Goal: Task Accomplishment & Management: Use online tool/utility

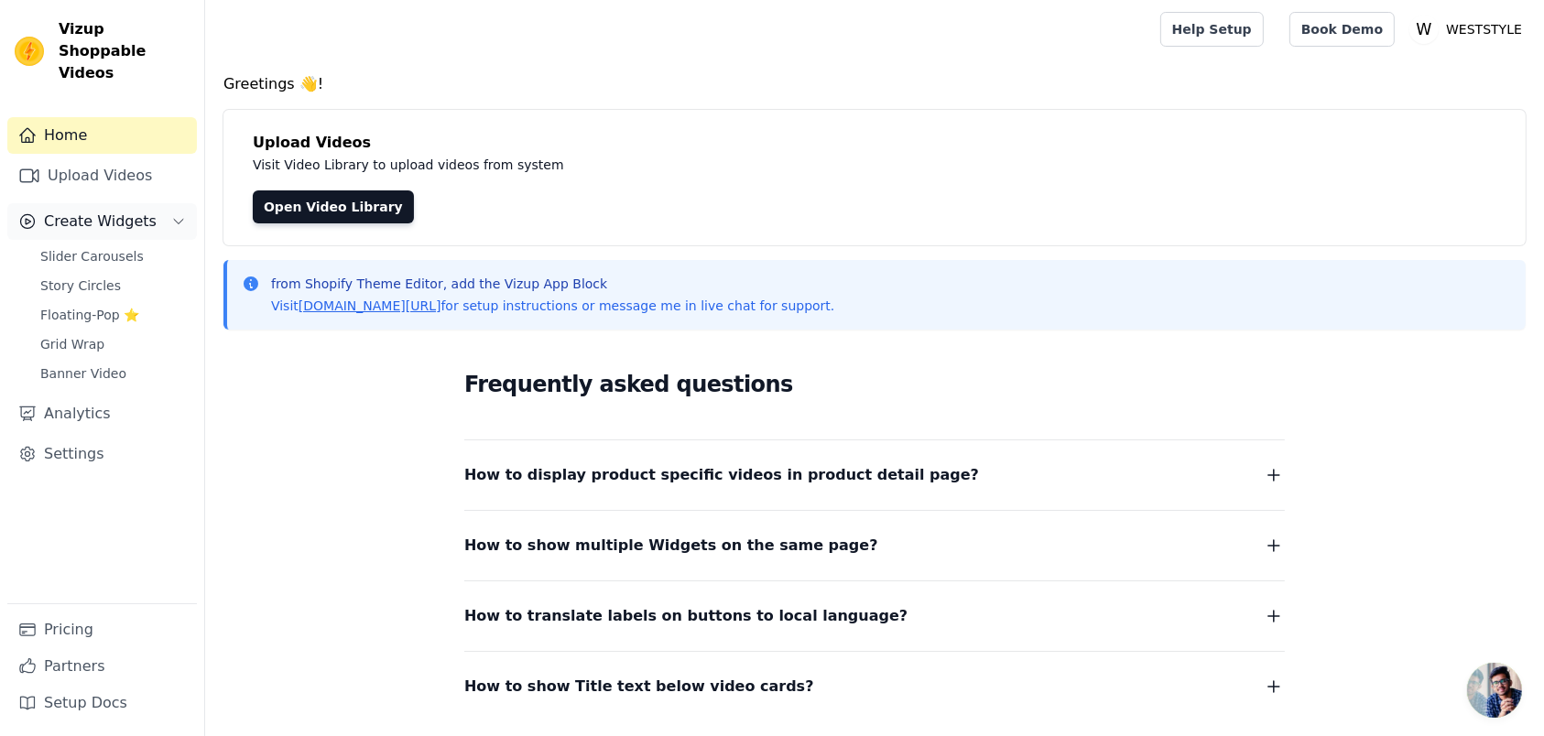
click at [67, 203] on button "Create Widgets" at bounding box center [102, 221] width 190 height 37
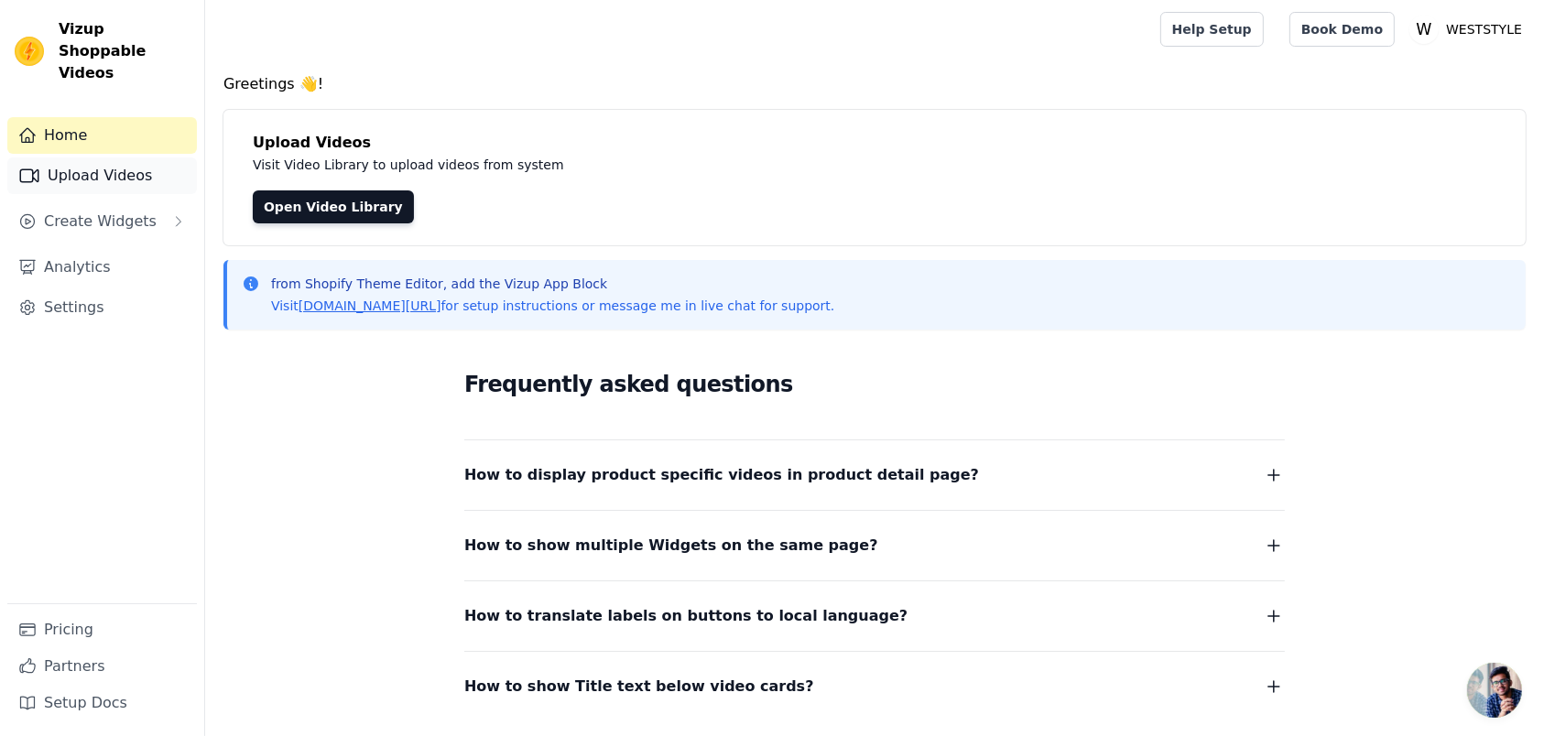
click at [71, 158] on link "Upload Videos" at bounding box center [102, 176] width 190 height 37
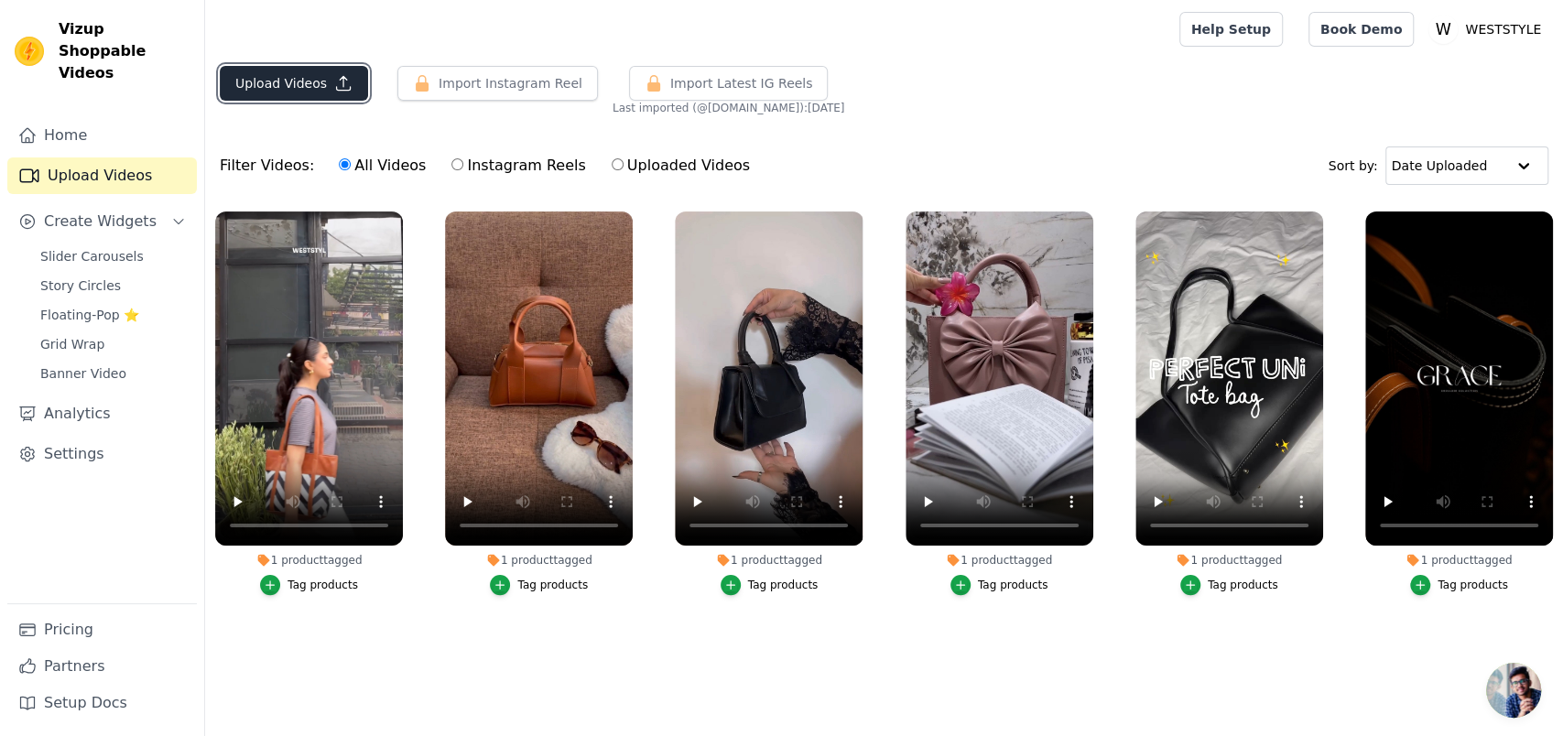
click at [323, 91] on button "Upload Videos" at bounding box center [294, 83] width 148 height 35
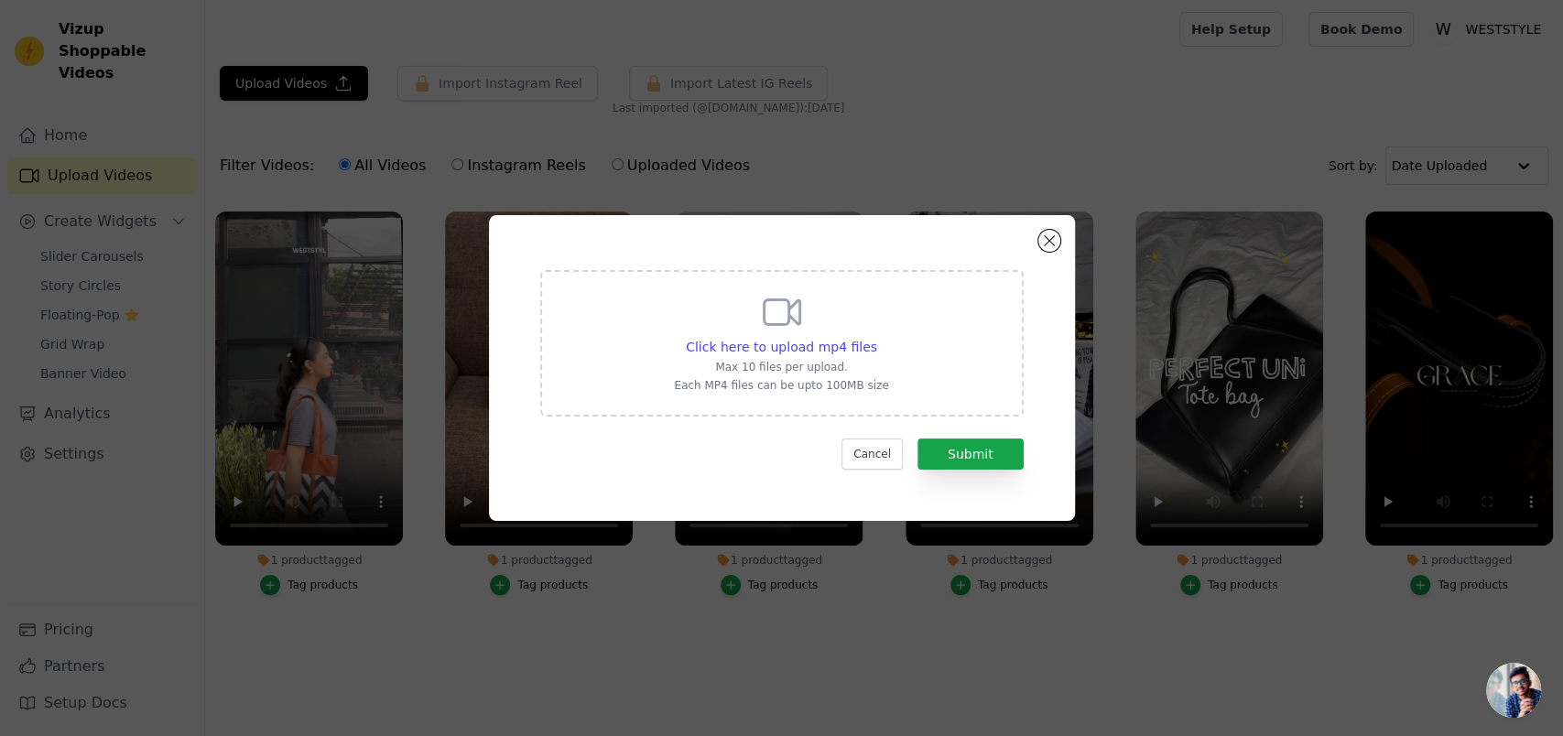
click at [917, 369] on div "Click here to upload mp4 files Max 10 files per upload. Each MP4 files can be u…" at bounding box center [782, 343] width 484 height 147
click at [877, 338] on input "Click here to upload mp4 files Max 10 files per upload. Each MP4 files can be u…" at bounding box center [876, 337] width 1 height 1
type input "C:\fakepath\[DOMAIN_NAME]_7526190767199603986-hd.mp4"
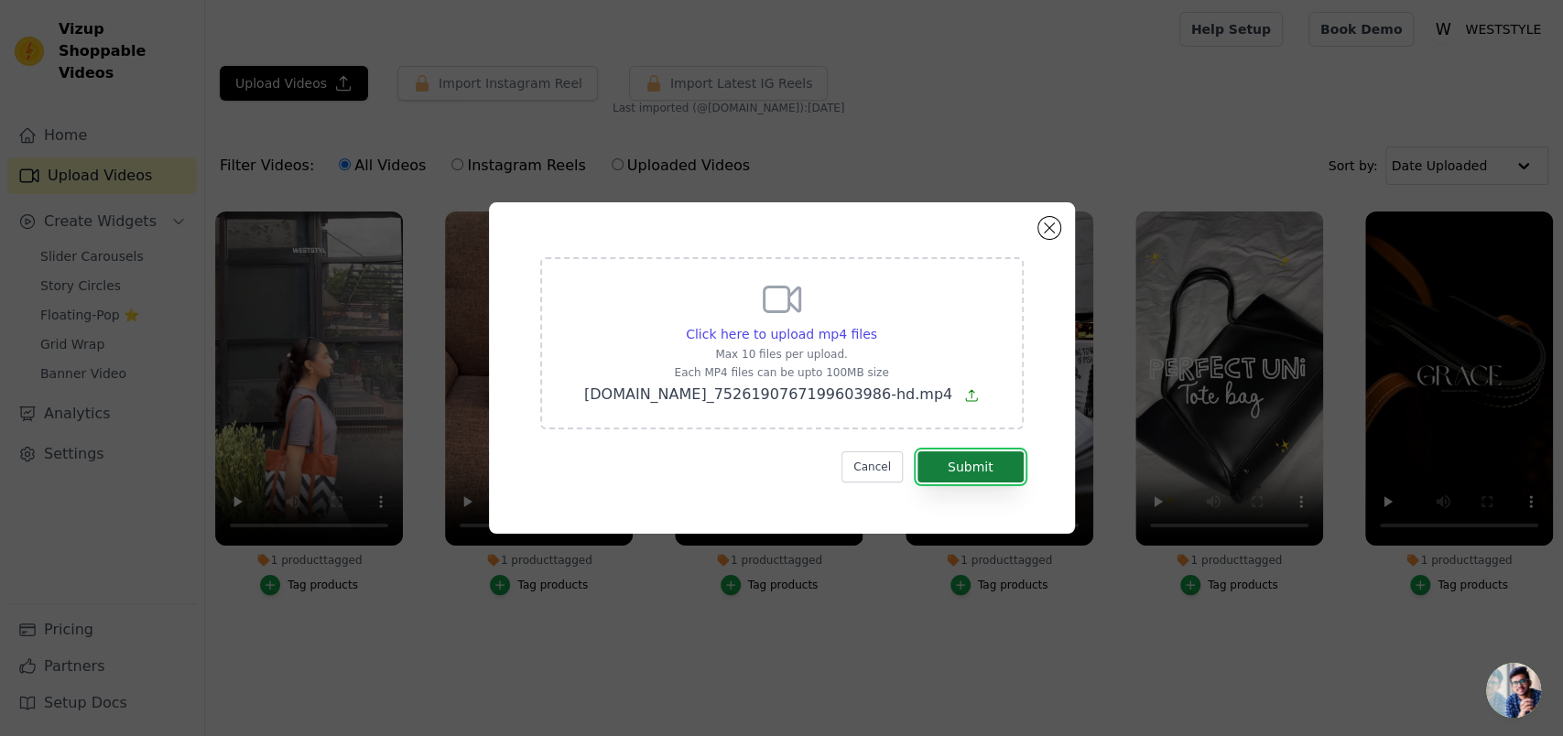
click at [947, 465] on button "Submit" at bounding box center [971, 466] width 106 height 31
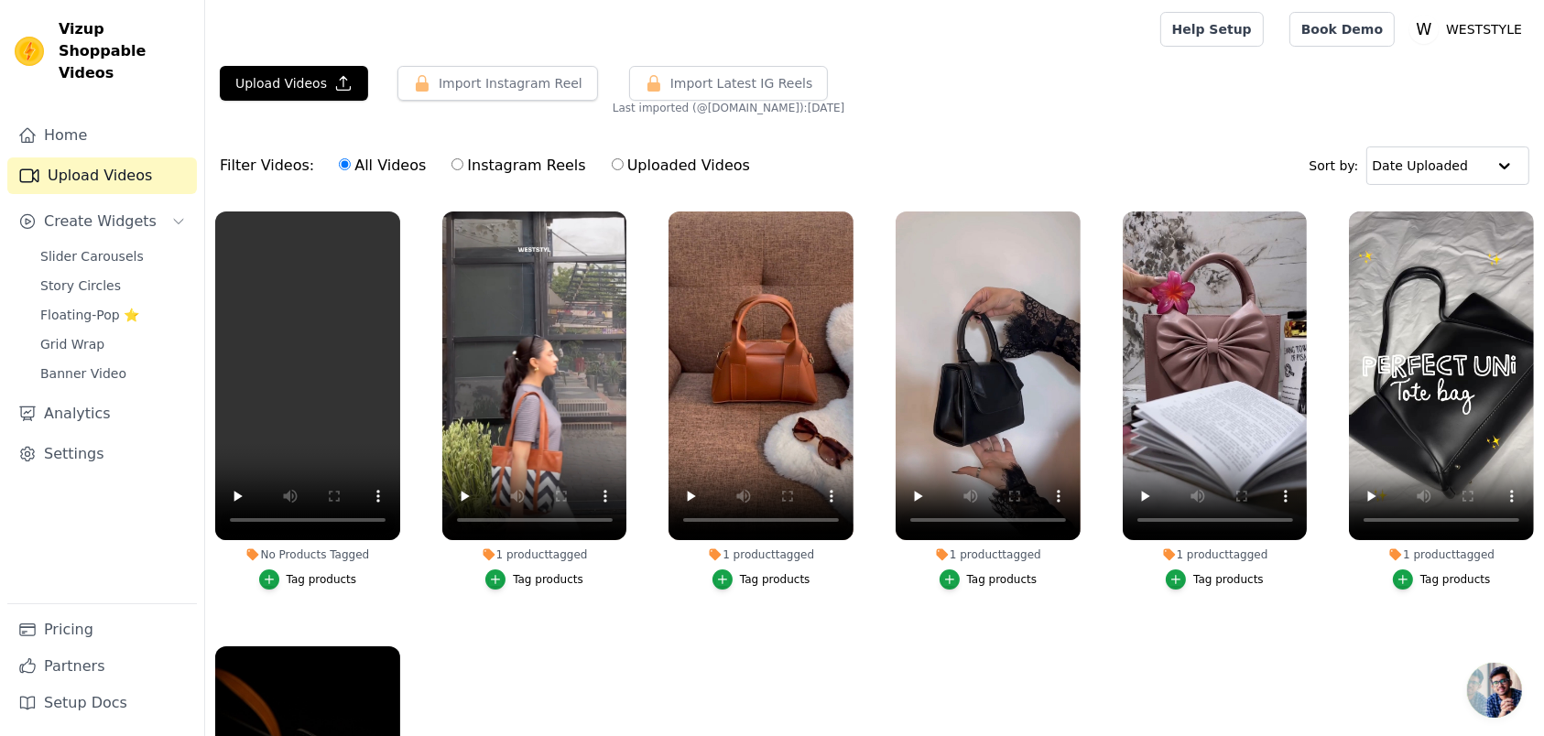
click at [277, 531] on li "No Products Tagged Tag products" at bounding box center [307, 401] width 185 height 378
click at [283, 548] on div "No Products Tagged" at bounding box center [307, 555] width 185 height 15
click at [301, 572] on div "Tag products" at bounding box center [322, 579] width 71 height 15
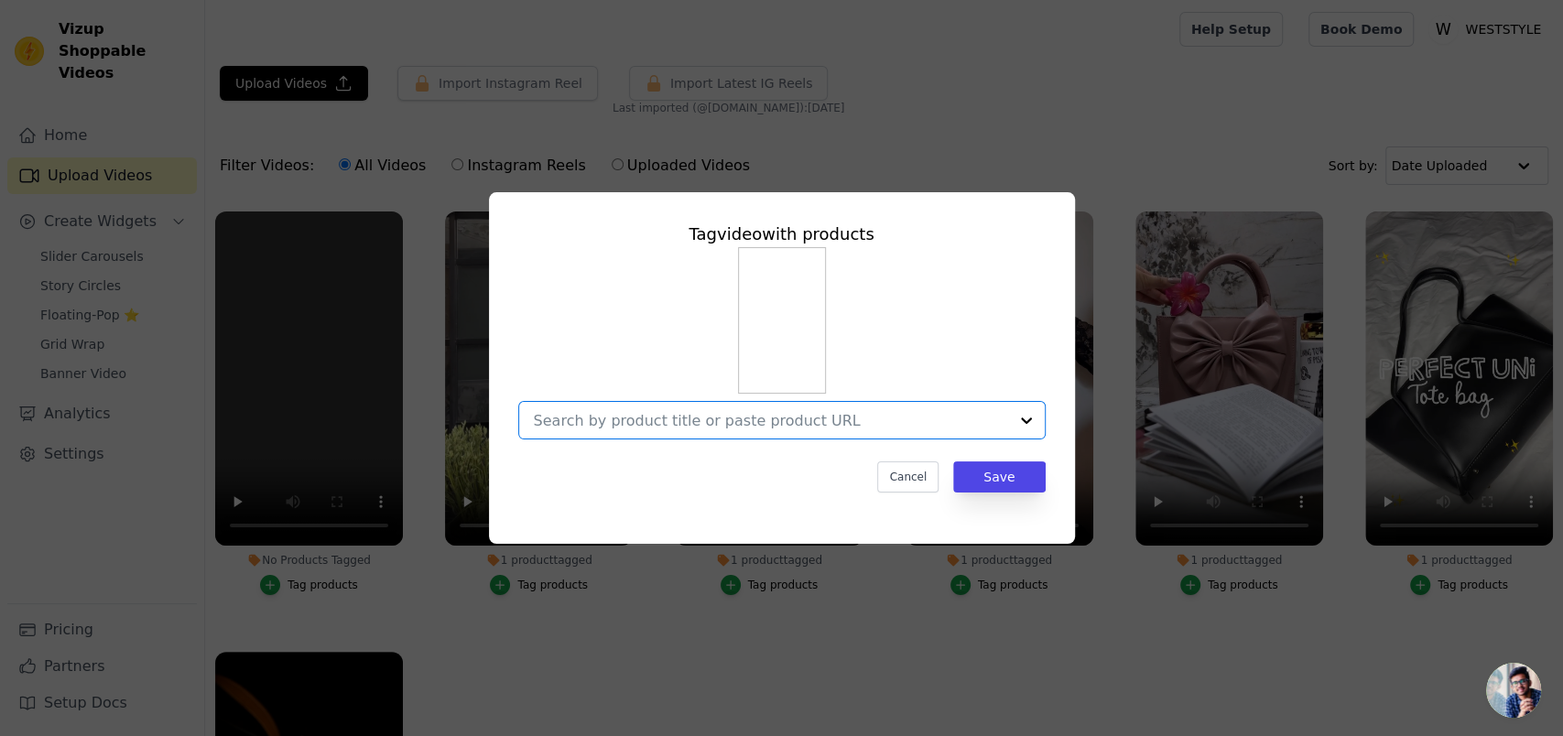
click at [760, 415] on input "No Products Tagged Tag video with products Option undefined, selected. Select i…" at bounding box center [771, 420] width 474 height 17
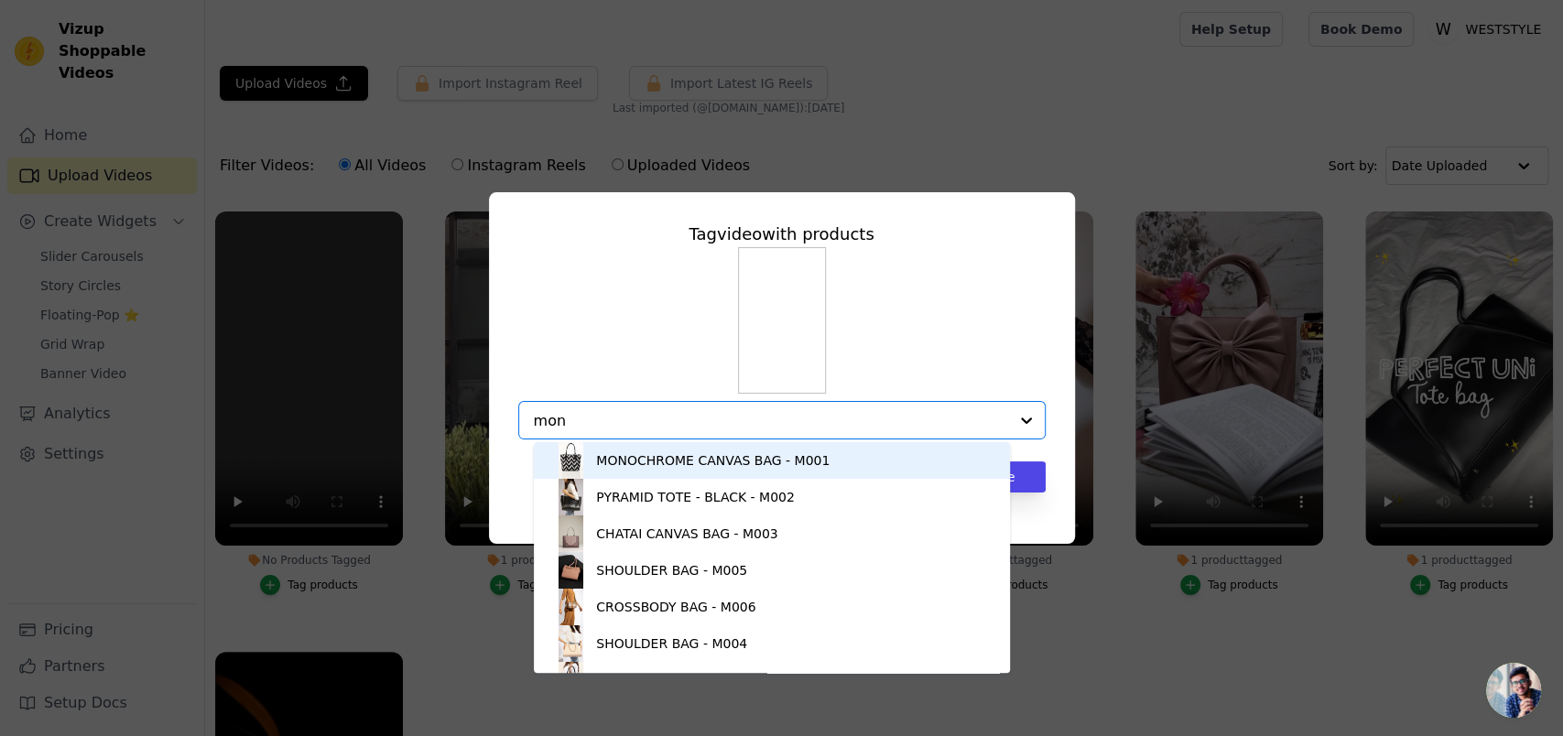
type input "mono"
click at [766, 463] on div "MONOCHROME CANVAS BAG - M001" at bounding box center [713, 460] width 234 height 18
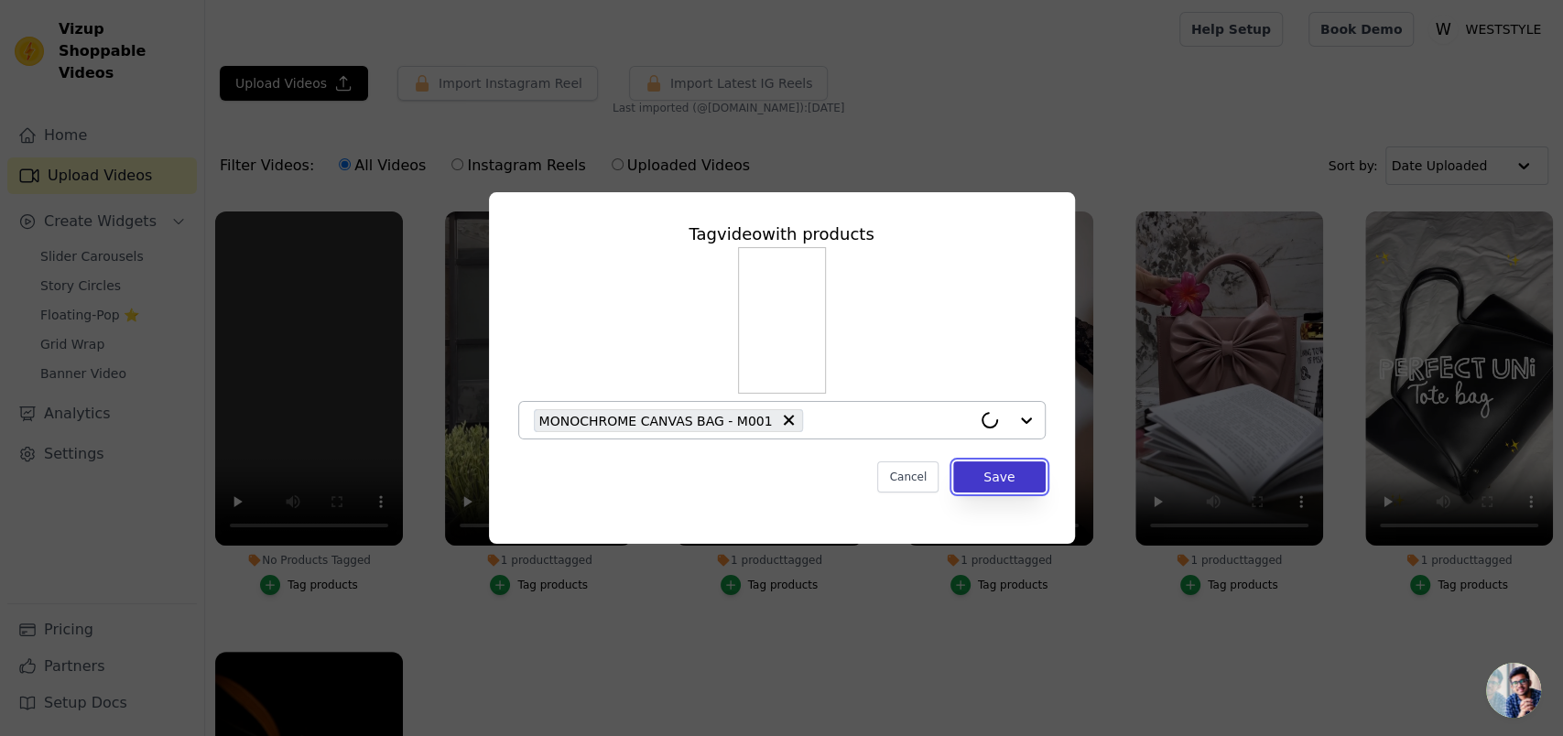
click at [974, 462] on button "Save" at bounding box center [999, 477] width 92 height 31
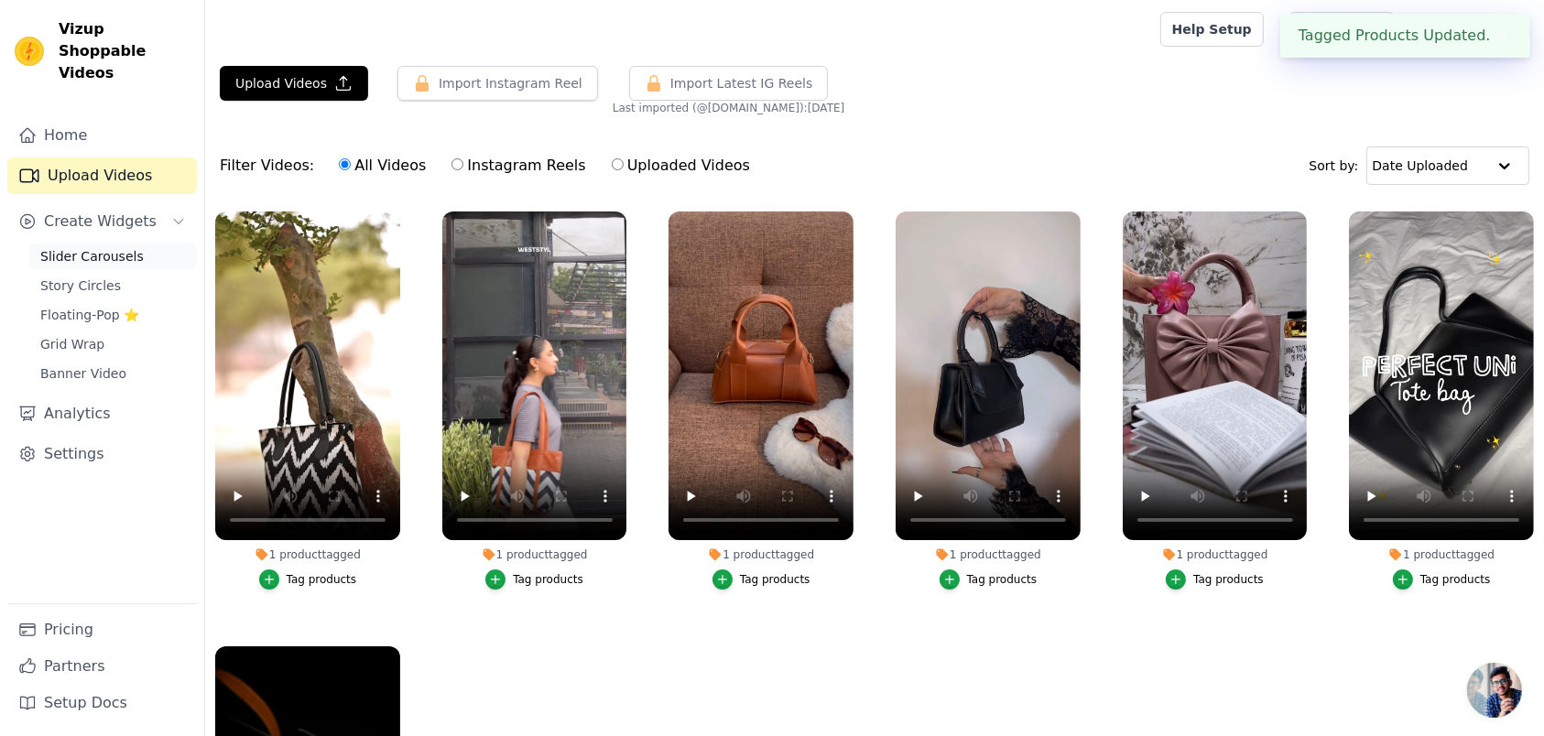
click at [69, 247] on span "Slider Carousels" at bounding box center [91, 256] width 103 height 18
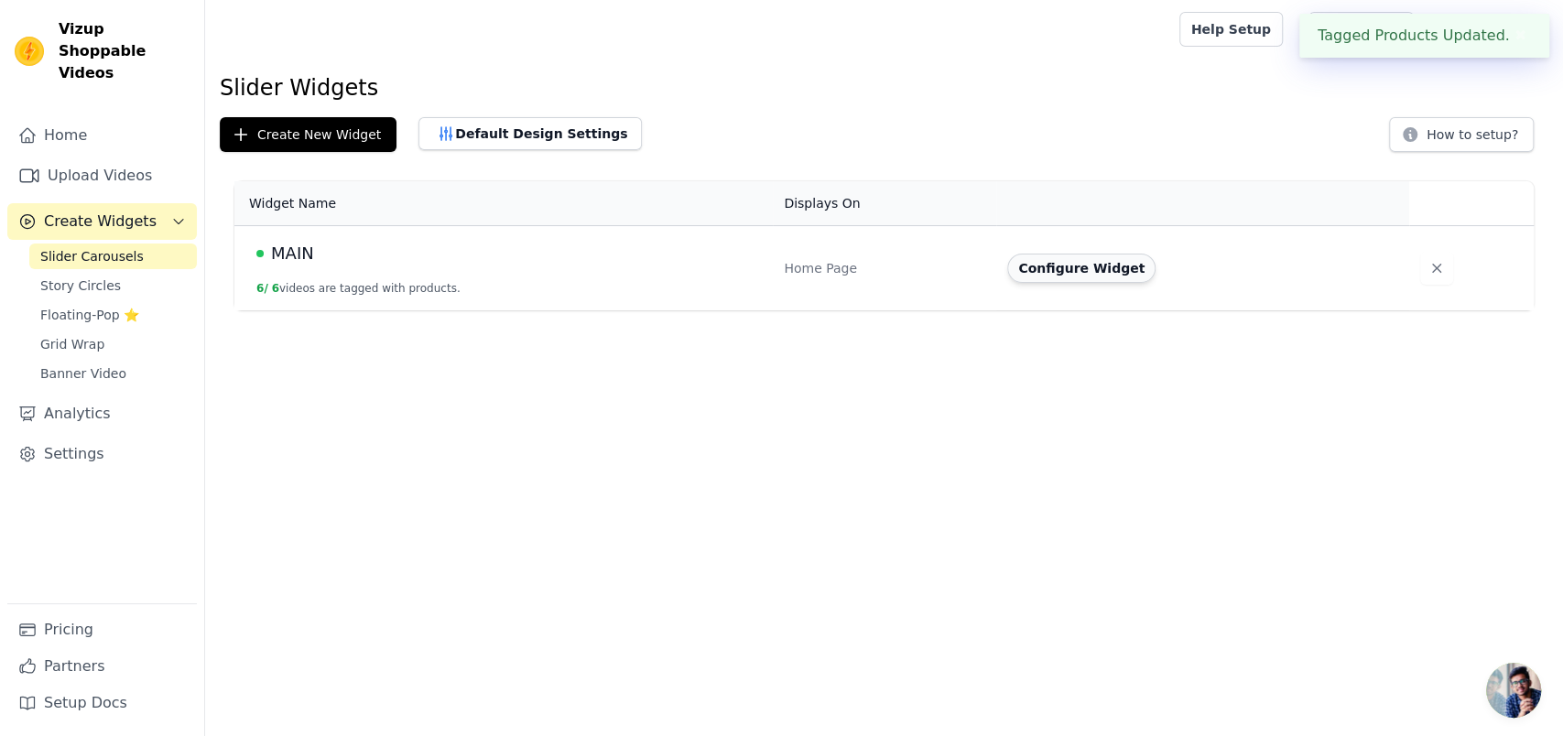
click at [1069, 254] on button "Configure Widget" at bounding box center [1081, 268] width 148 height 29
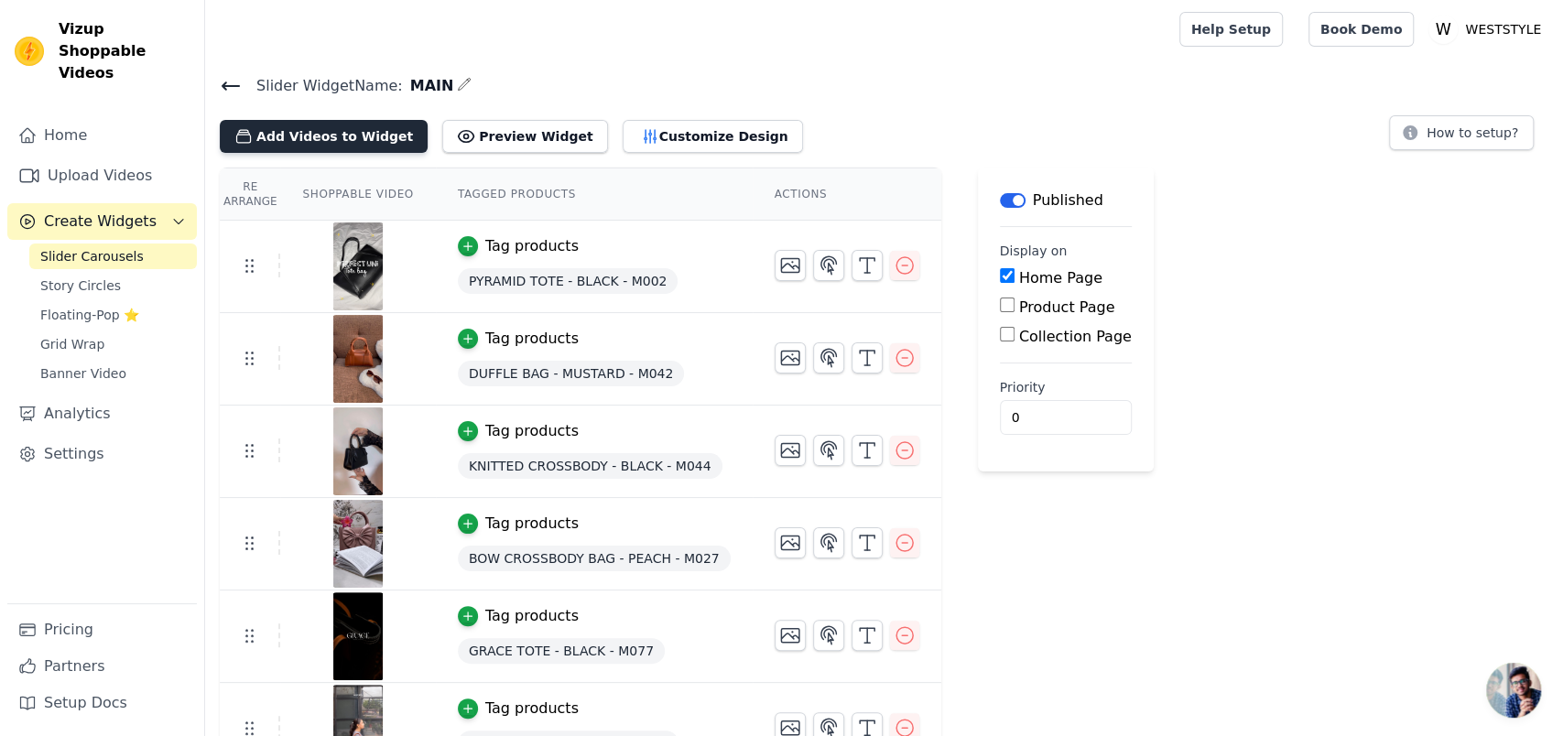
click at [293, 130] on button "Add Videos to Widget" at bounding box center [324, 136] width 208 height 33
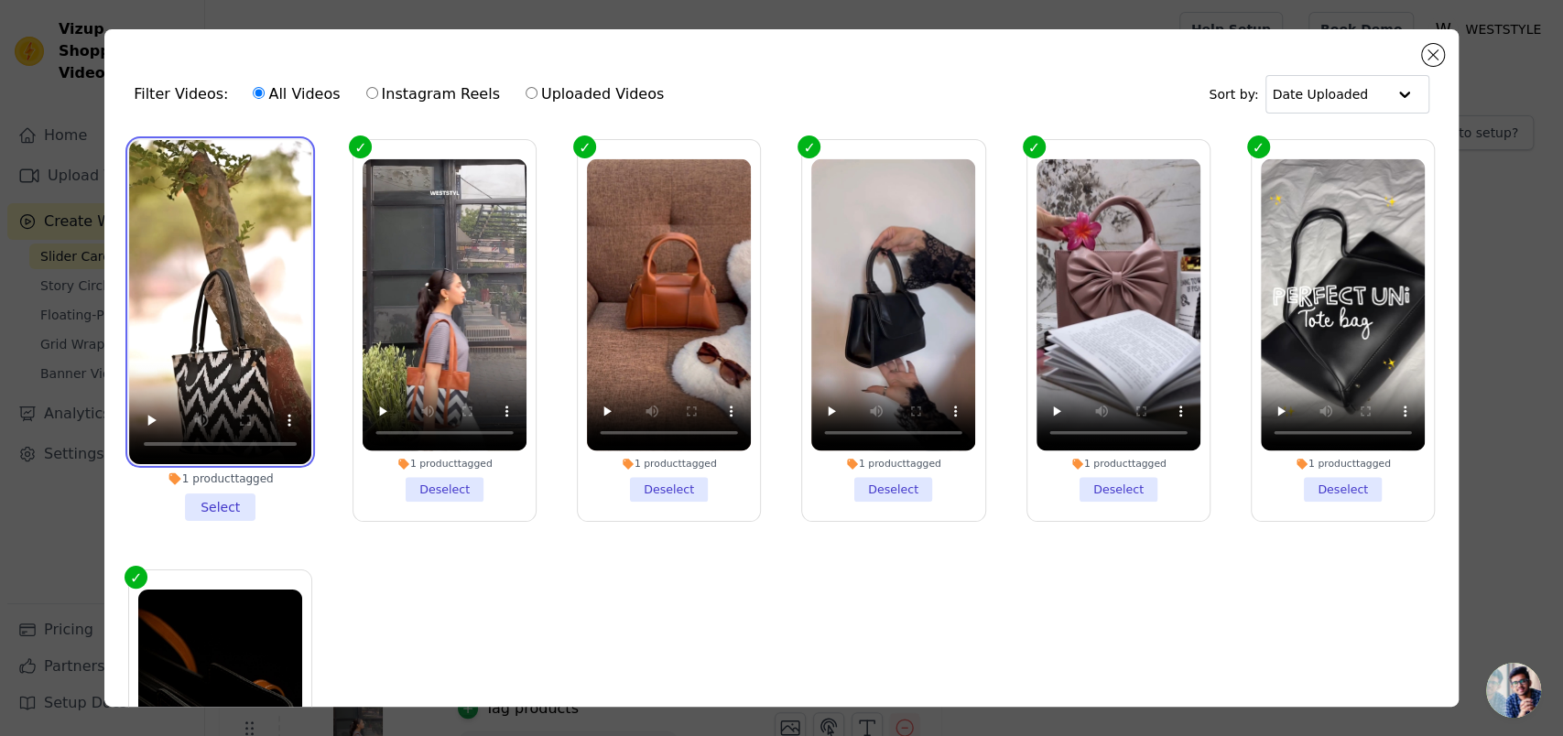
click at [266, 280] on video at bounding box center [220, 302] width 182 height 324
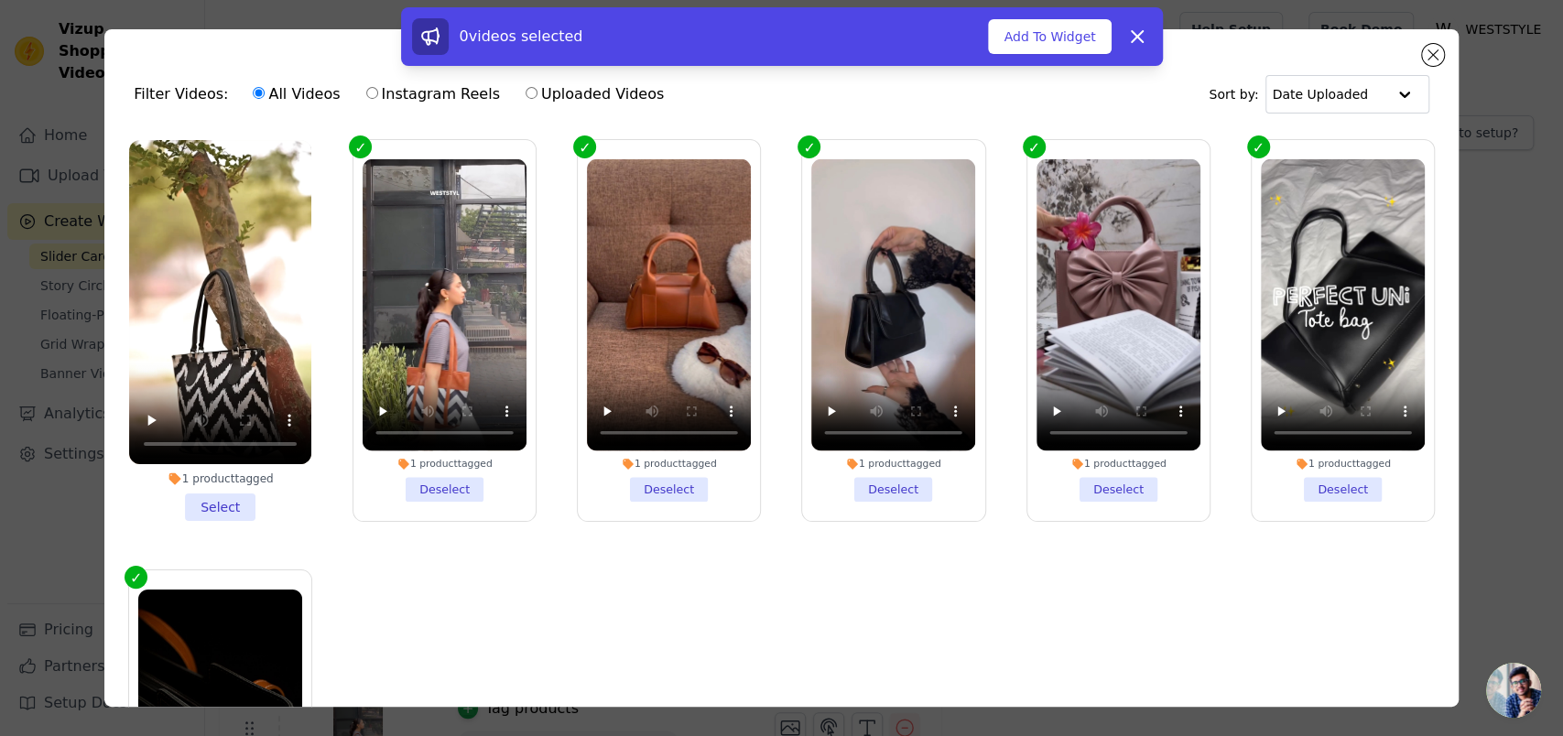
click at [227, 486] on li "1 product tagged Select" at bounding box center [220, 330] width 182 height 381
click at [0, 0] on input "1 product tagged Select" at bounding box center [0, 0] width 0 height 0
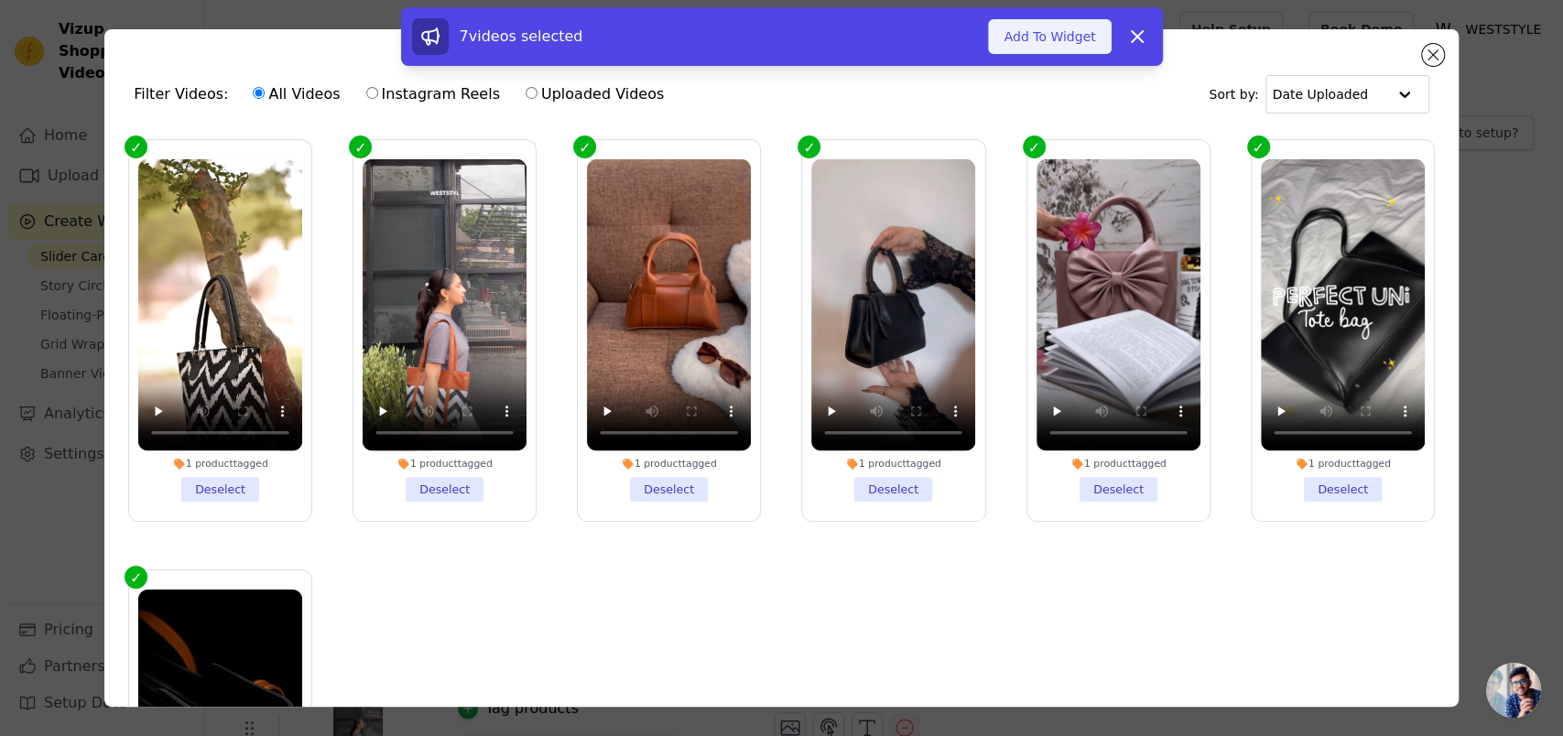
click at [1031, 43] on button "Add To Widget" at bounding box center [1049, 36] width 123 height 35
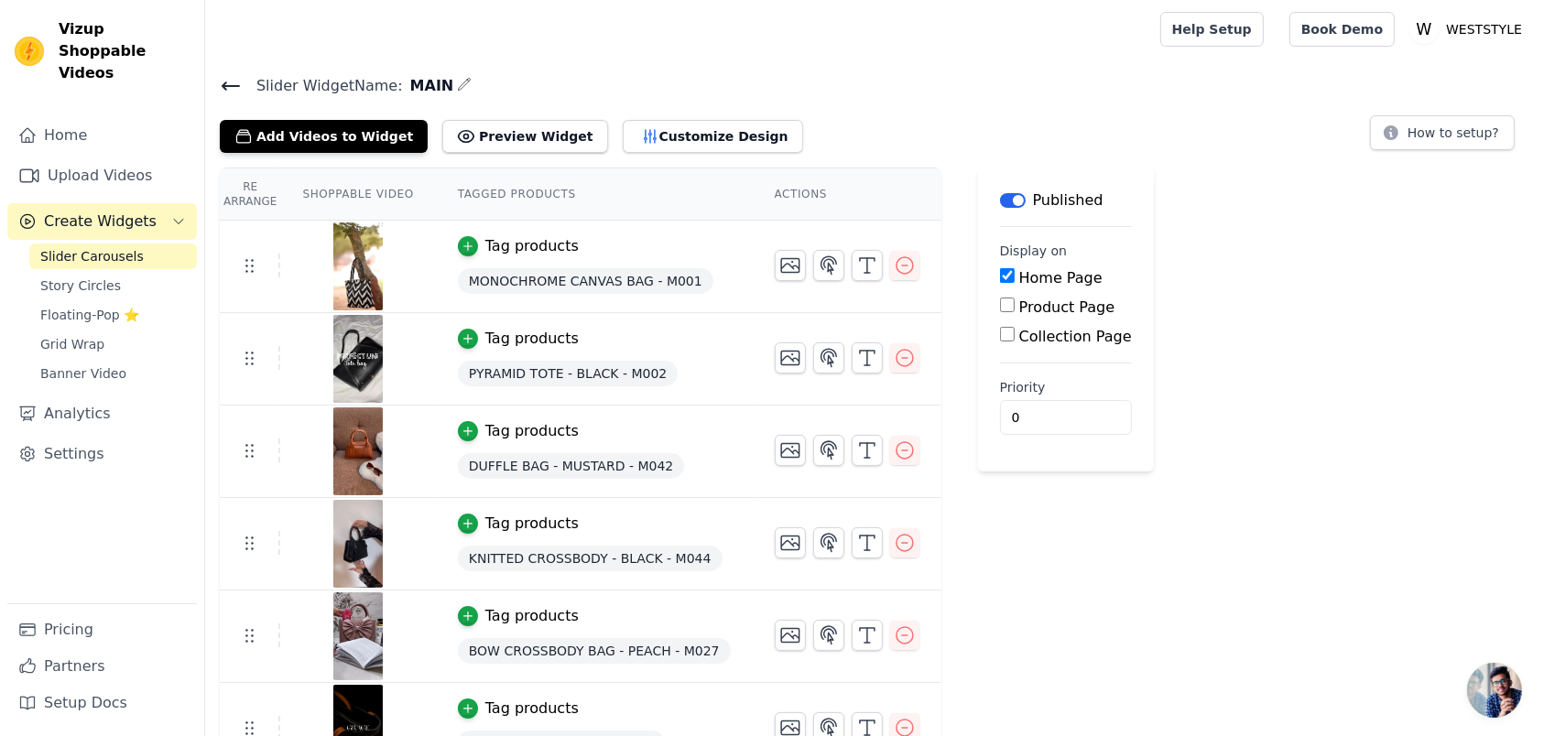
click at [220, 80] on icon at bounding box center [231, 86] width 22 height 22
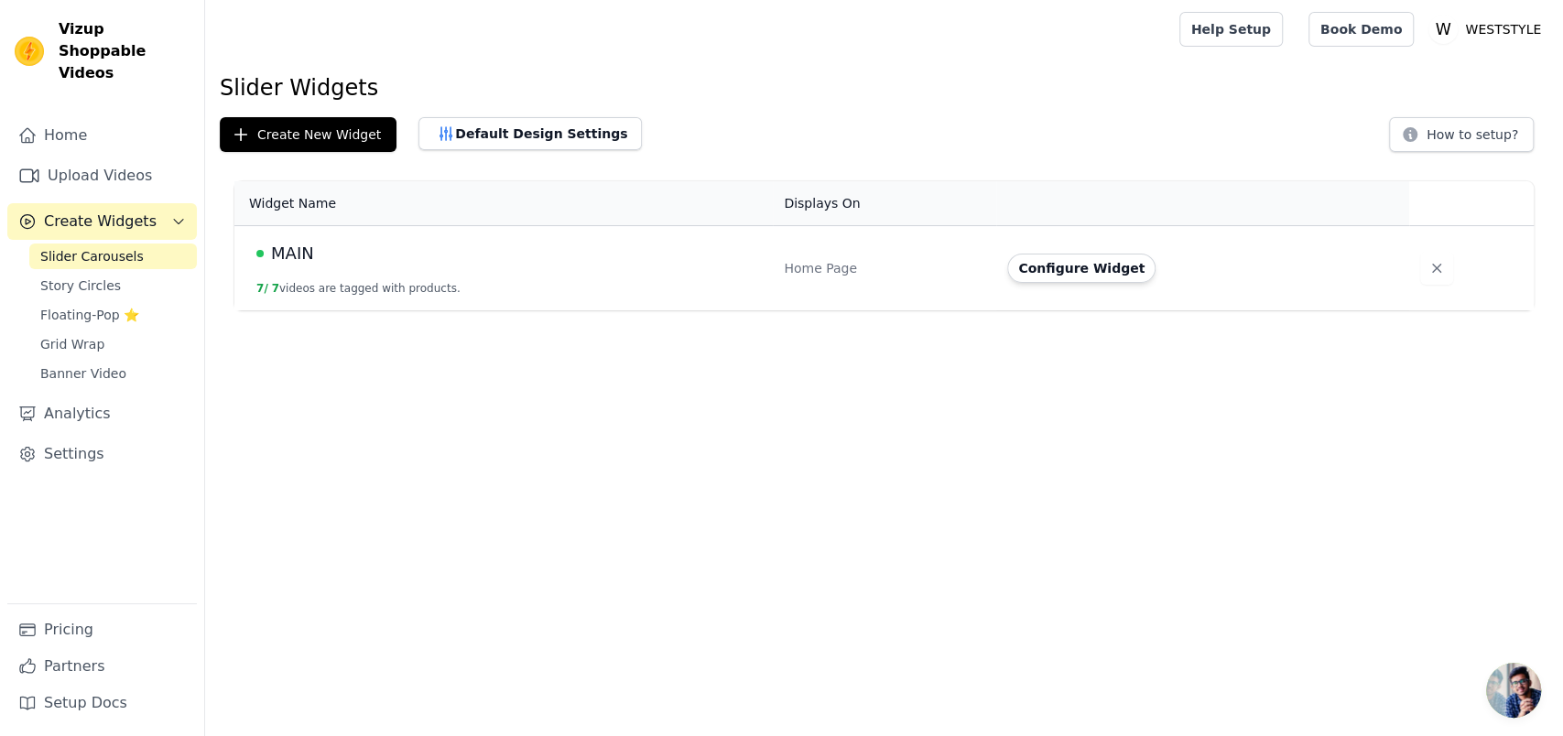
drag, startPoint x: 231, startPoint y: 269, endPoint x: 516, endPoint y: 271, distance: 285.7
click at [515, 271] on td "MAIN 7 / 7 videos are tagged with products." at bounding box center [503, 268] width 538 height 85
click at [580, 310] on html "Vizup Shoppable Videos Home Upload Videos Create Widgets Slider Carousels Story…" at bounding box center [781, 155] width 1563 height 310
click at [1082, 265] on button "Configure Widget" at bounding box center [1081, 268] width 148 height 29
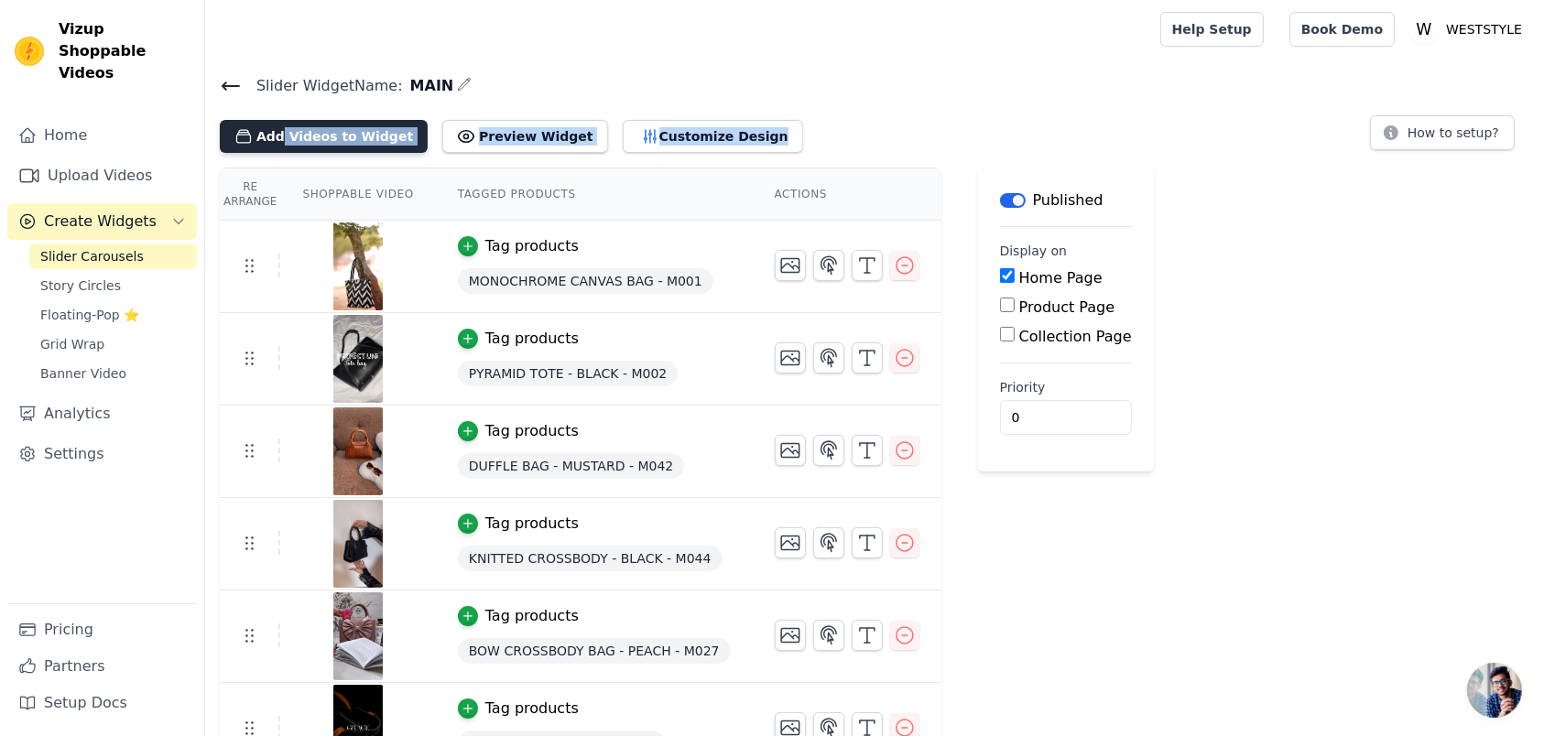
drag, startPoint x: 1082, startPoint y: 265, endPoint x: 271, endPoint y: 113, distance: 824.6
click at [271, 113] on html "Vizup Shoppable Videos Home Upload Videos Create Widgets Slider Carousels Story…" at bounding box center [772, 434] width 1544 height 868
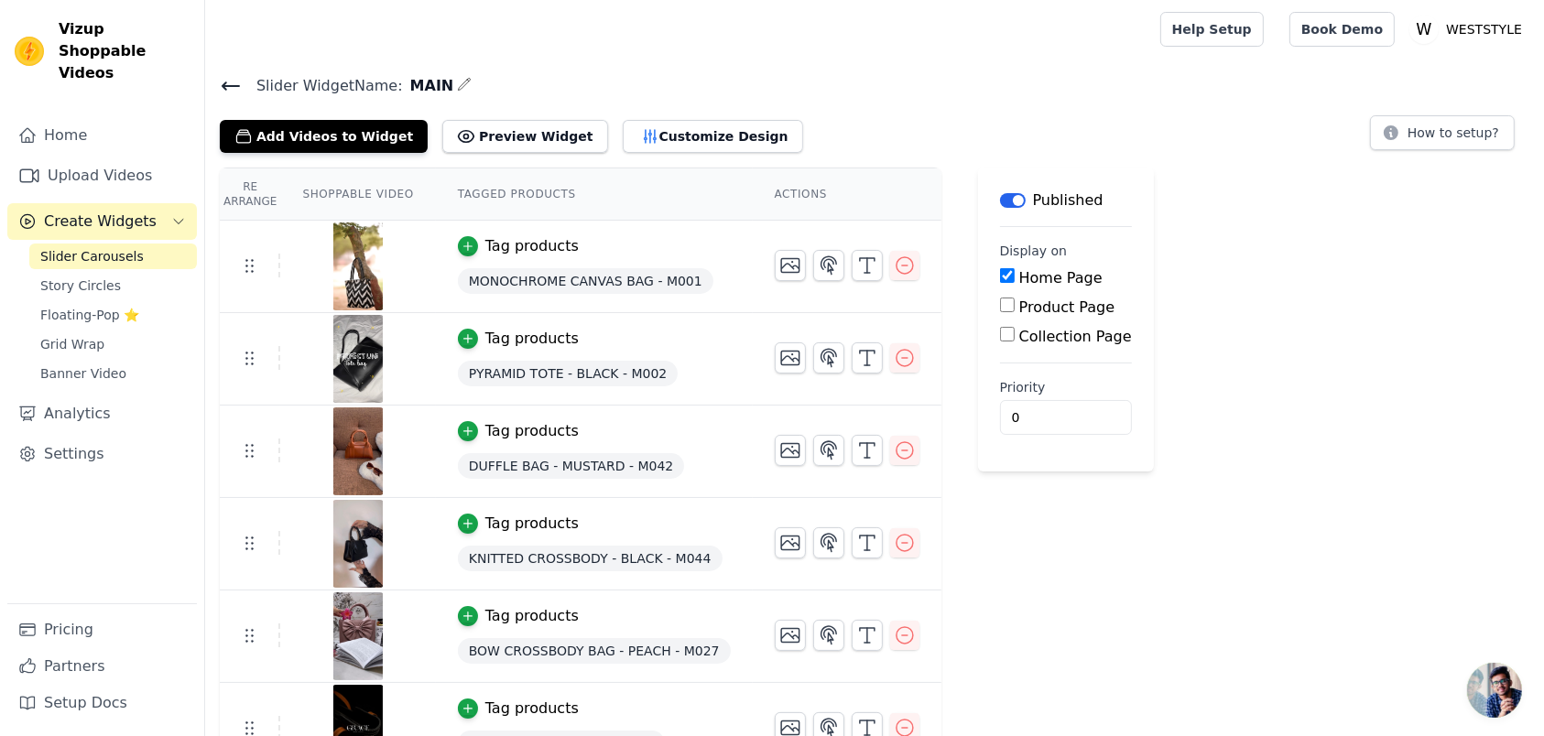
click at [610, 87] on h4 "Slider Widget Name: MAIN" at bounding box center [875, 85] width 1310 height 25
click at [302, 146] on div "Slider Widget Name: MAIN Add Videos to Widget Preview Widget Customize Design H…" at bounding box center [874, 470] width 1339 height 795
click at [302, 130] on button "Add Videos to Widget" at bounding box center [324, 136] width 208 height 33
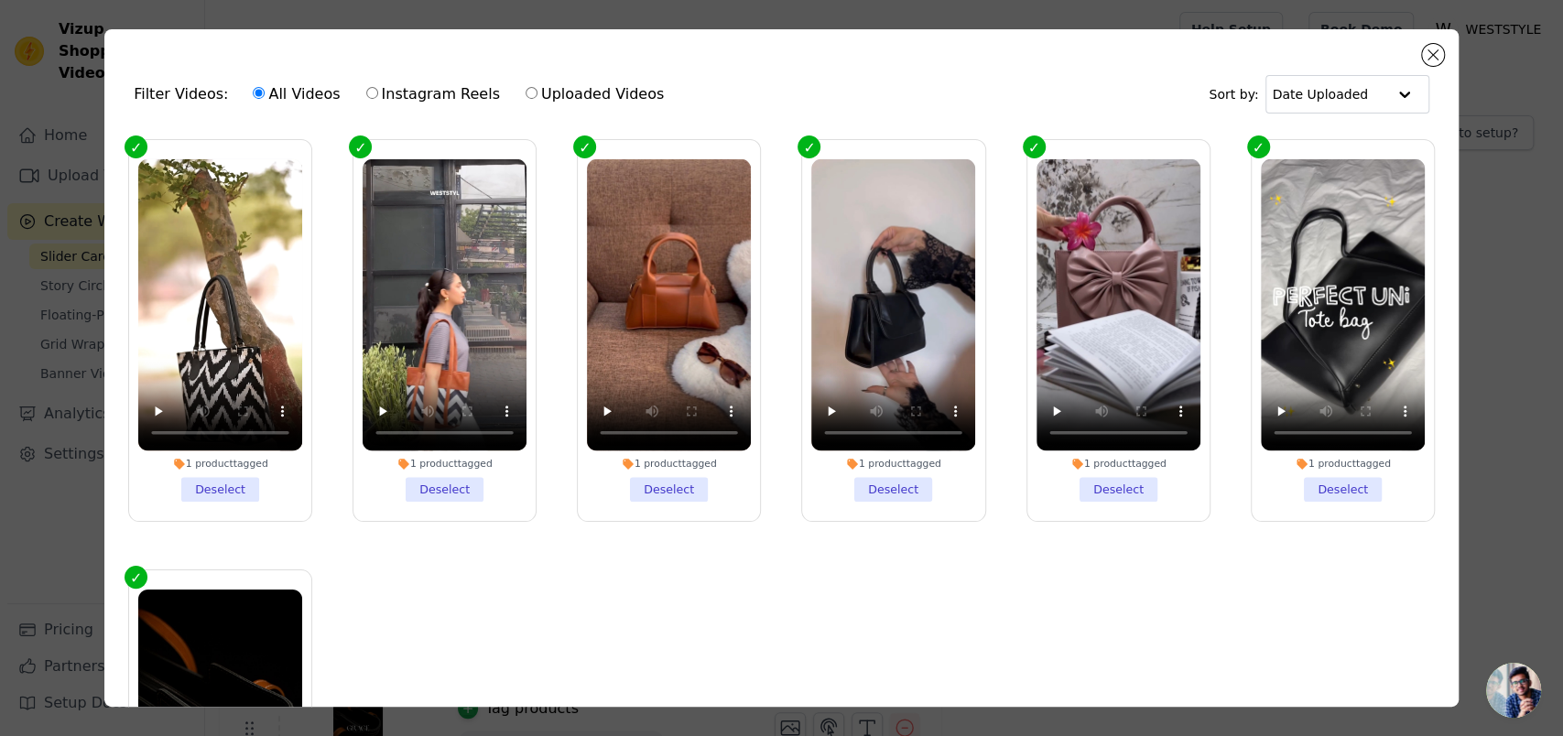
click at [389, 89] on label "Instagram Reels" at bounding box center [433, 94] width 136 height 24
click at [378, 89] on input "Instagram Reels" at bounding box center [372, 93] width 12 height 12
radio input "true"
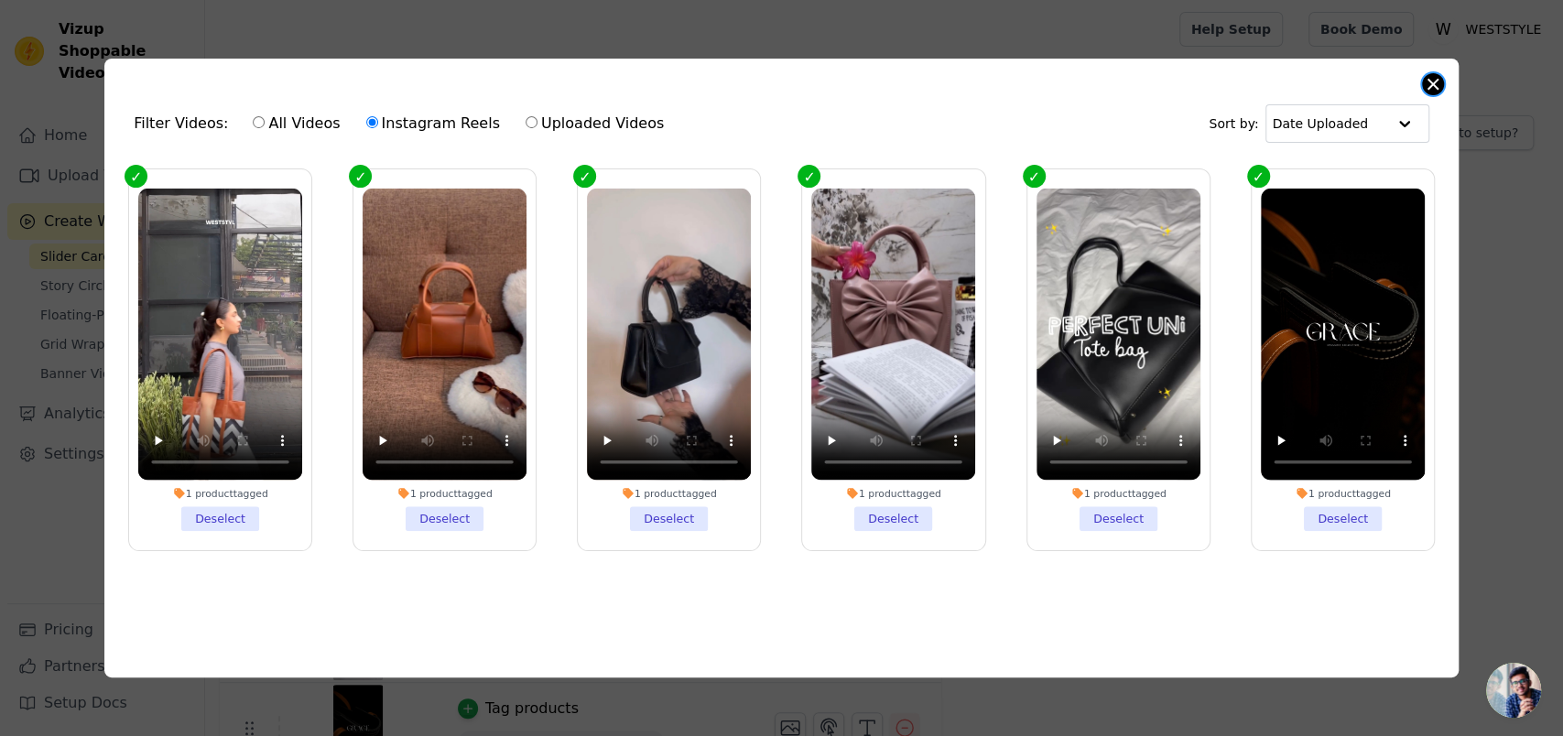
click at [1437, 77] on button "Close modal" at bounding box center [1433, 84] width 22 height 22
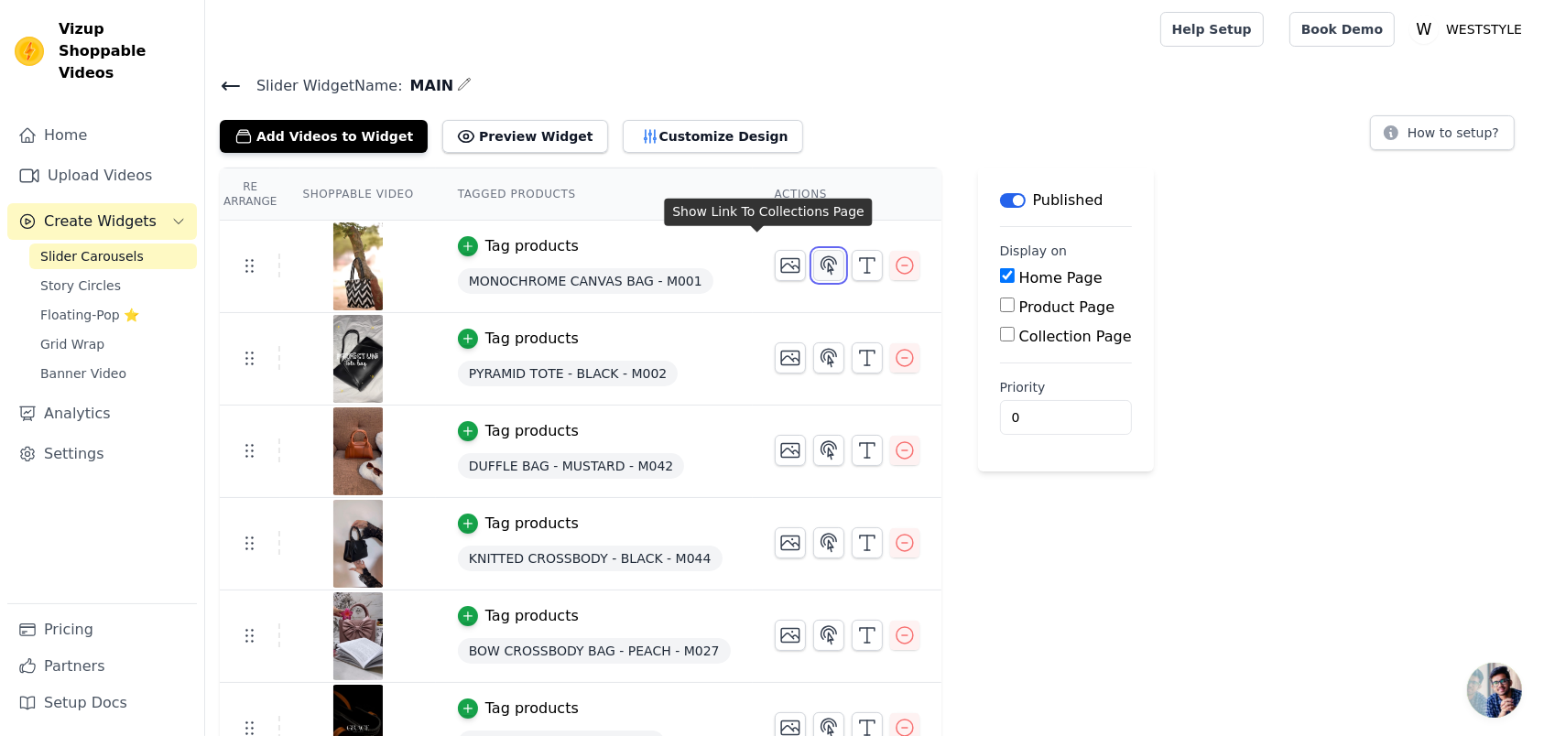
click at [818, 260] on icon "button" at bounding box center [829, 266] width 22 height 22
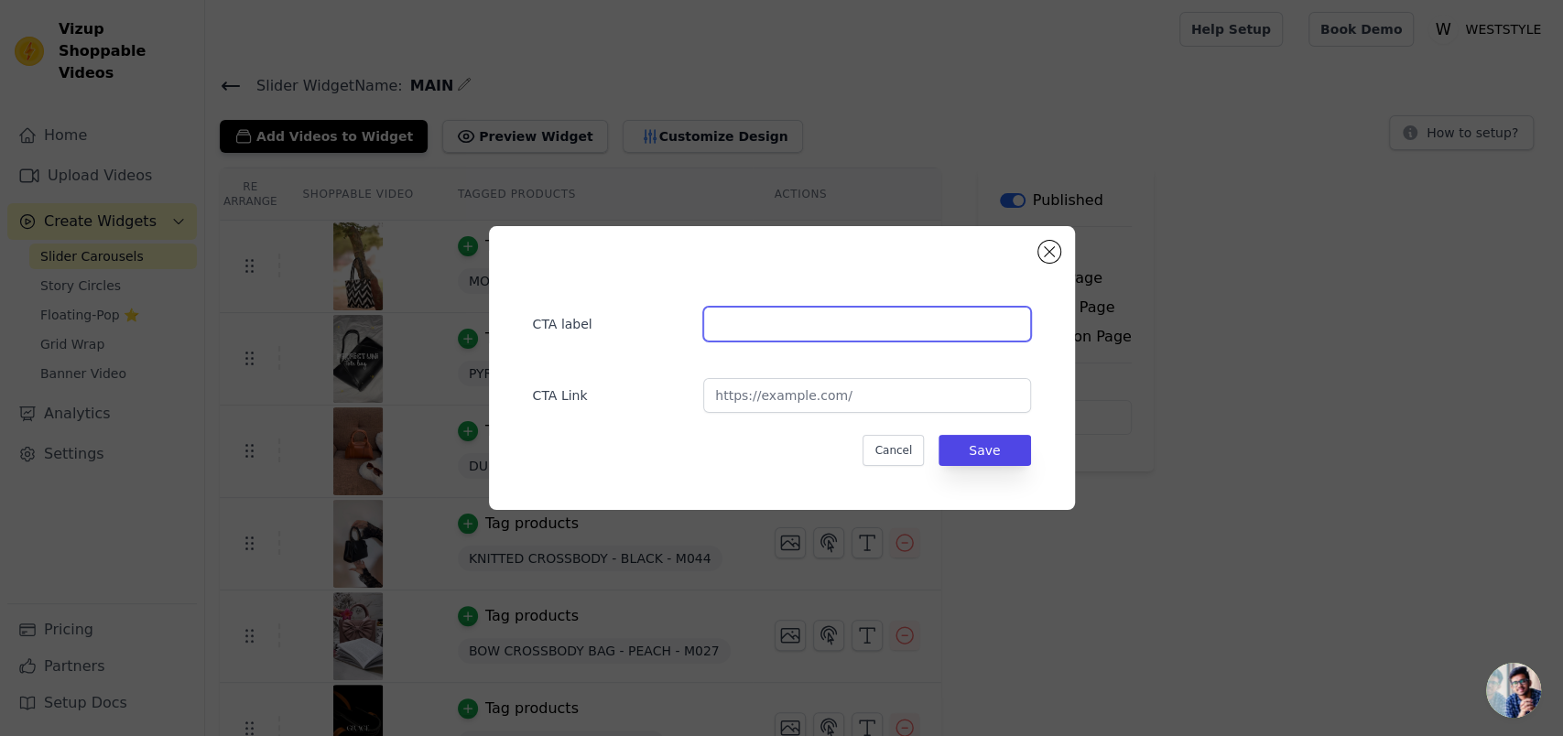
type input "Shop Your's"
click at [739, 419] on div "CTA label Shop Your's CTA Link Cancel Save" at bounding box center [781, 367] width 527 height 225
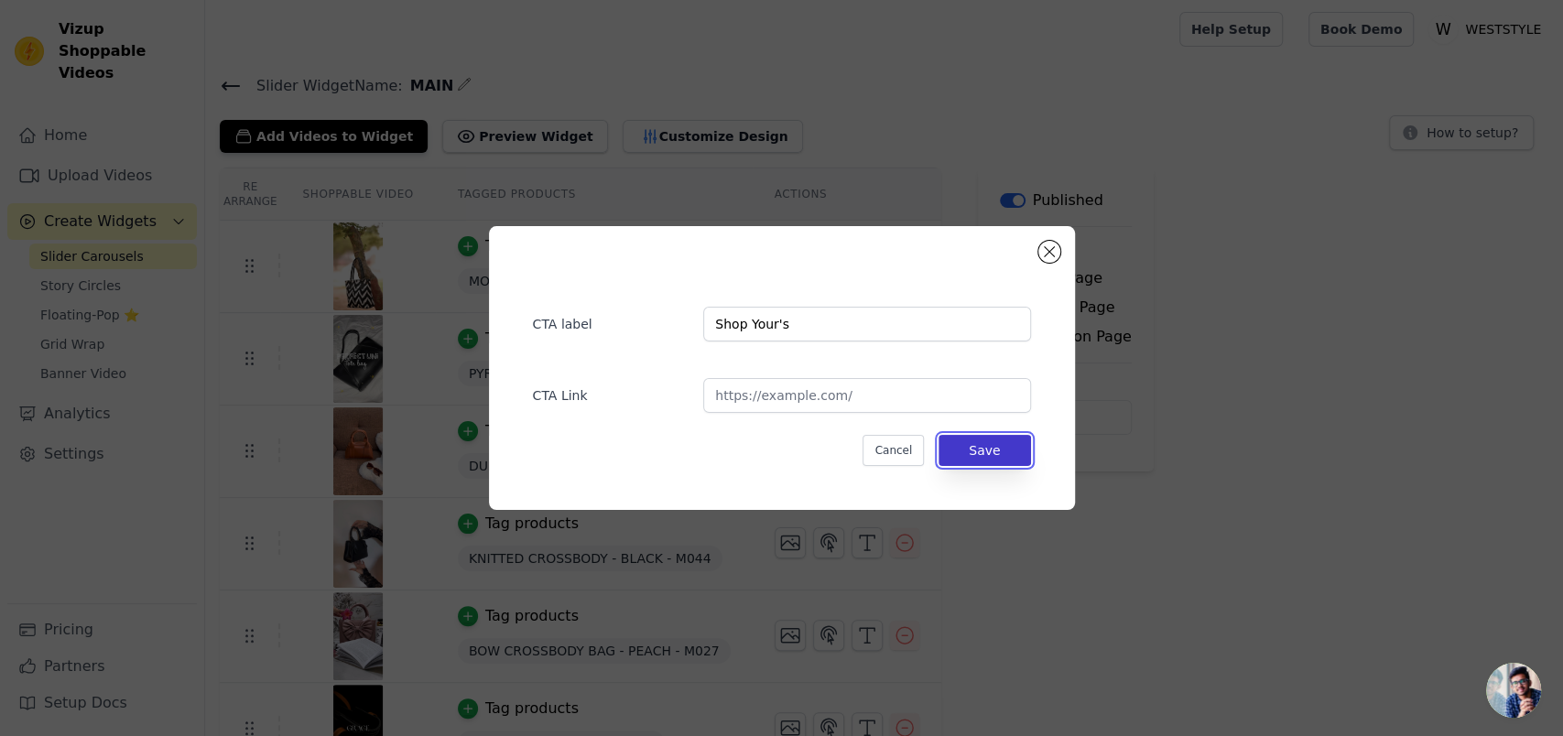
click at [956, 435] on button "Save" at bounding box center [985, 450] width 92 height 31
click at [978, 445] on button "Save" at bounding box center [985, 450] width 92 height 31
click at [979, 445] on button "Save" at bounding box center [985, 450] width 92 height 31
click at [979, 445] on div "Re Arrange Shoppable Video Tagged Products Actions Tag products MONOCHROME CANV…" at bounding box center [884, 518] width 1358 height 701
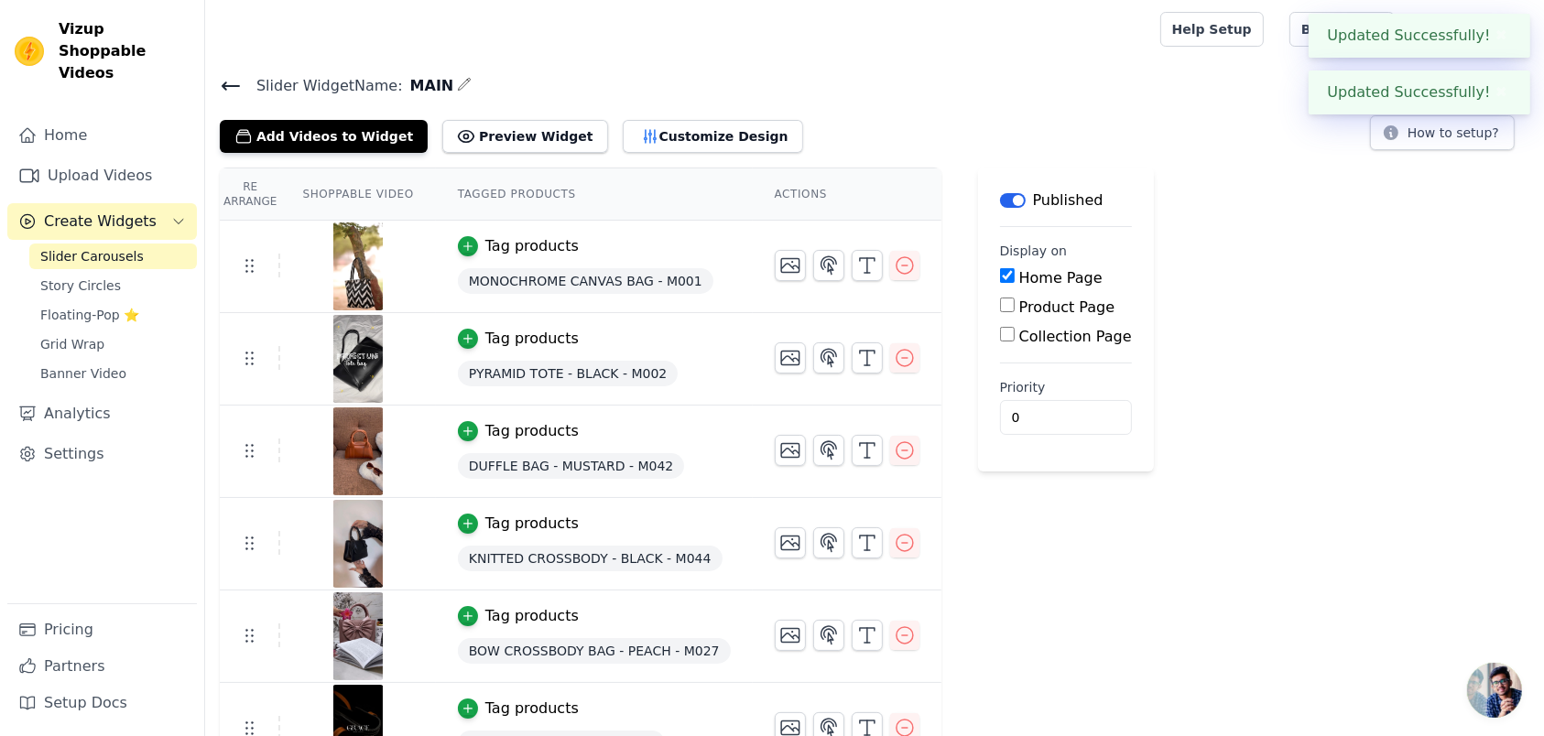
click at [485, 235] on div "Tag products" at bounding box center [531, 246] width 93 height 22
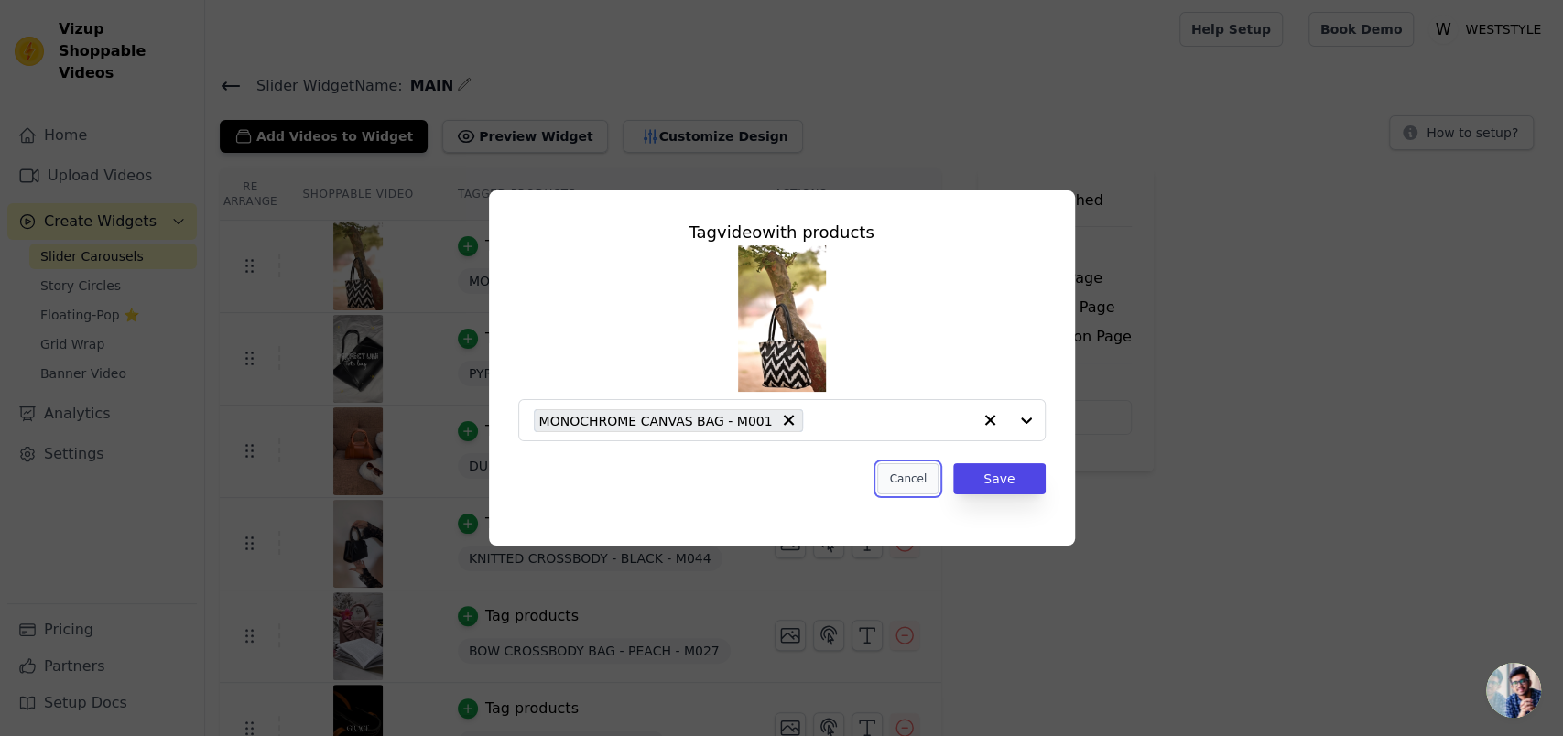
click at [897, 476] on button "Cancel" at bounding box center [907, 478] width 61 height 31
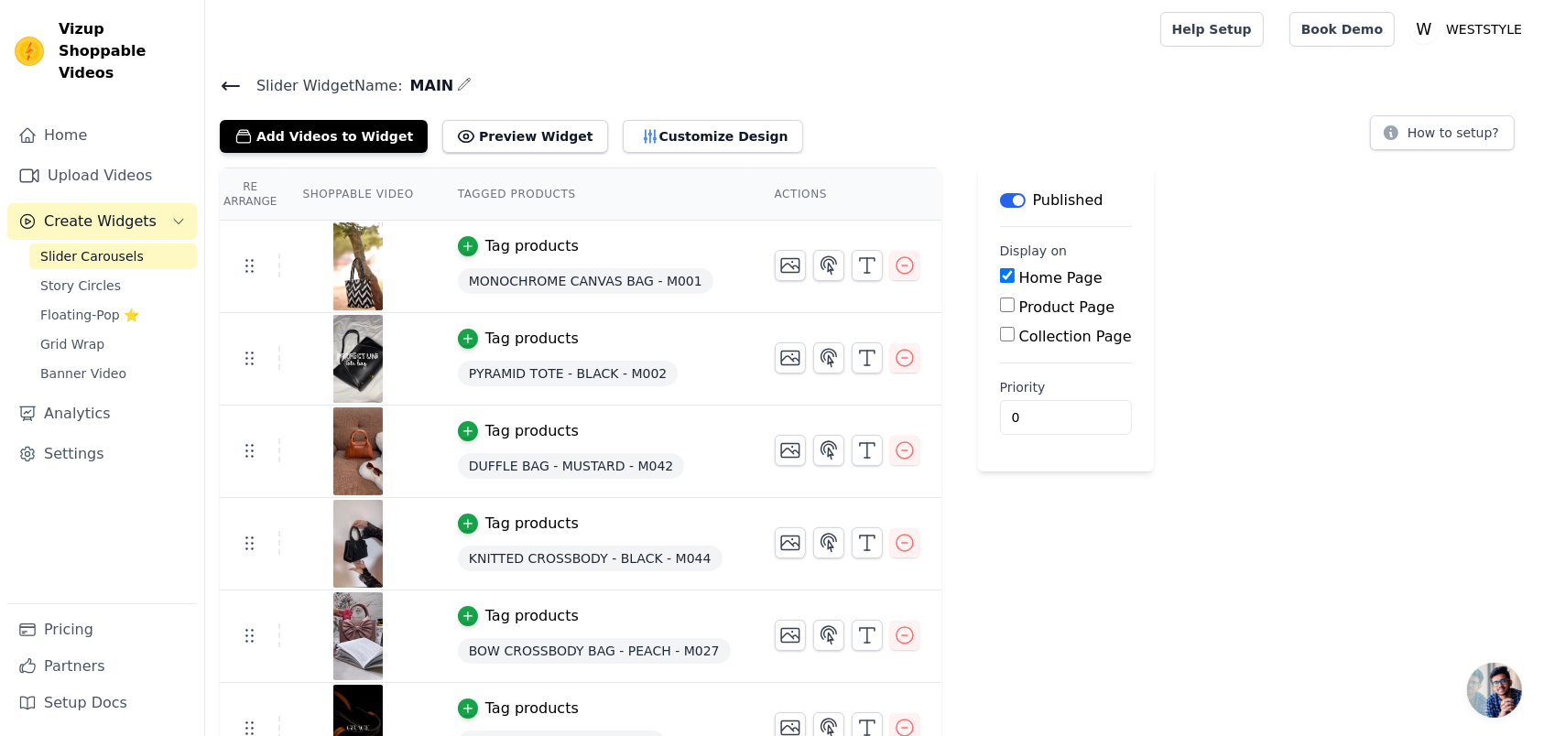
click at [96, 103] on div "Home Upload Videos Create Widgets Slider Carousels Story Circles Floating-Pop ⭐…" at bounding box center [102, 420] width 204 height 634
click at [103, 117] on link "Home" at bounding box center [102, 135] width 190 height 37
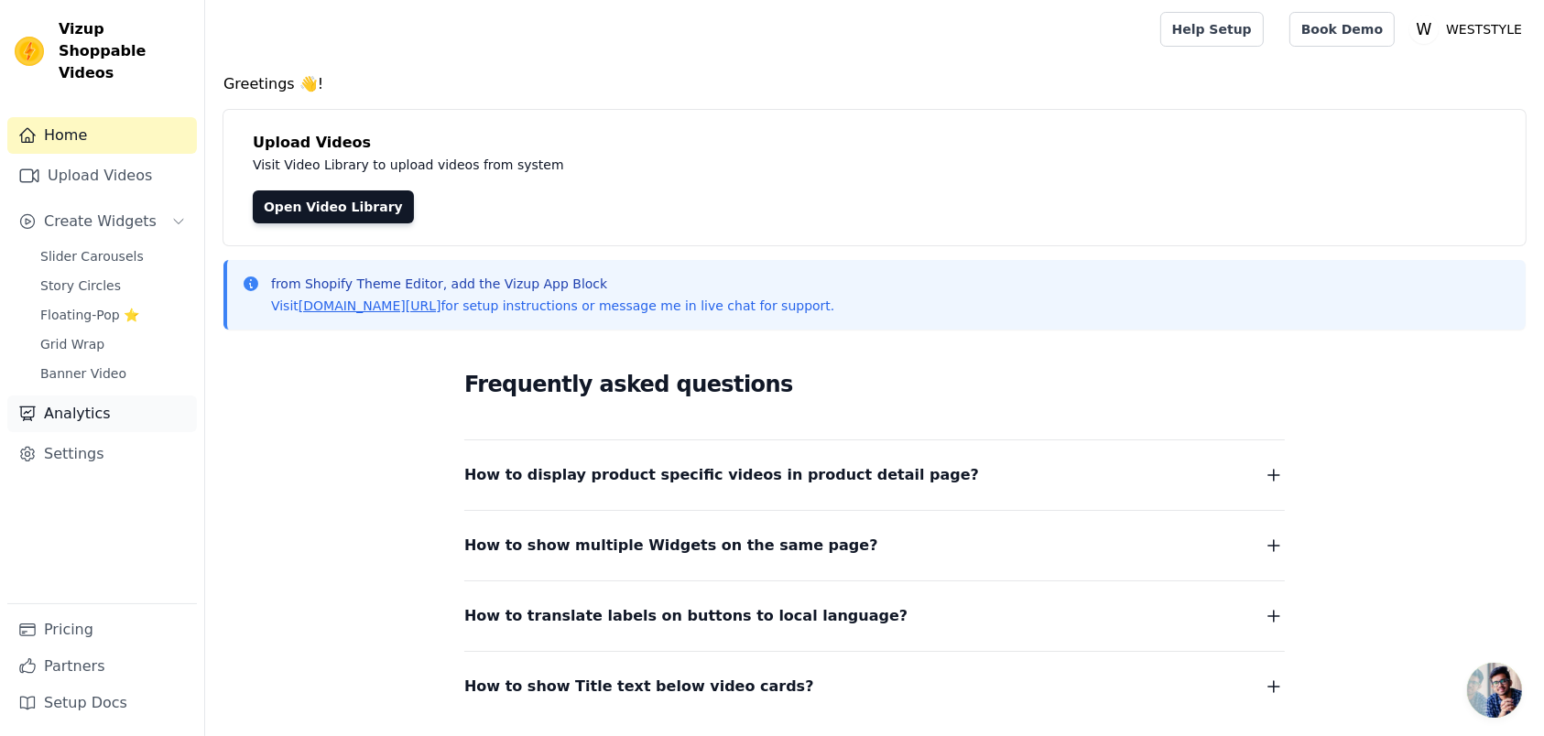
click at [109, 396] on link "Analytics" at bounding box center [102, 414] width 190 height 37
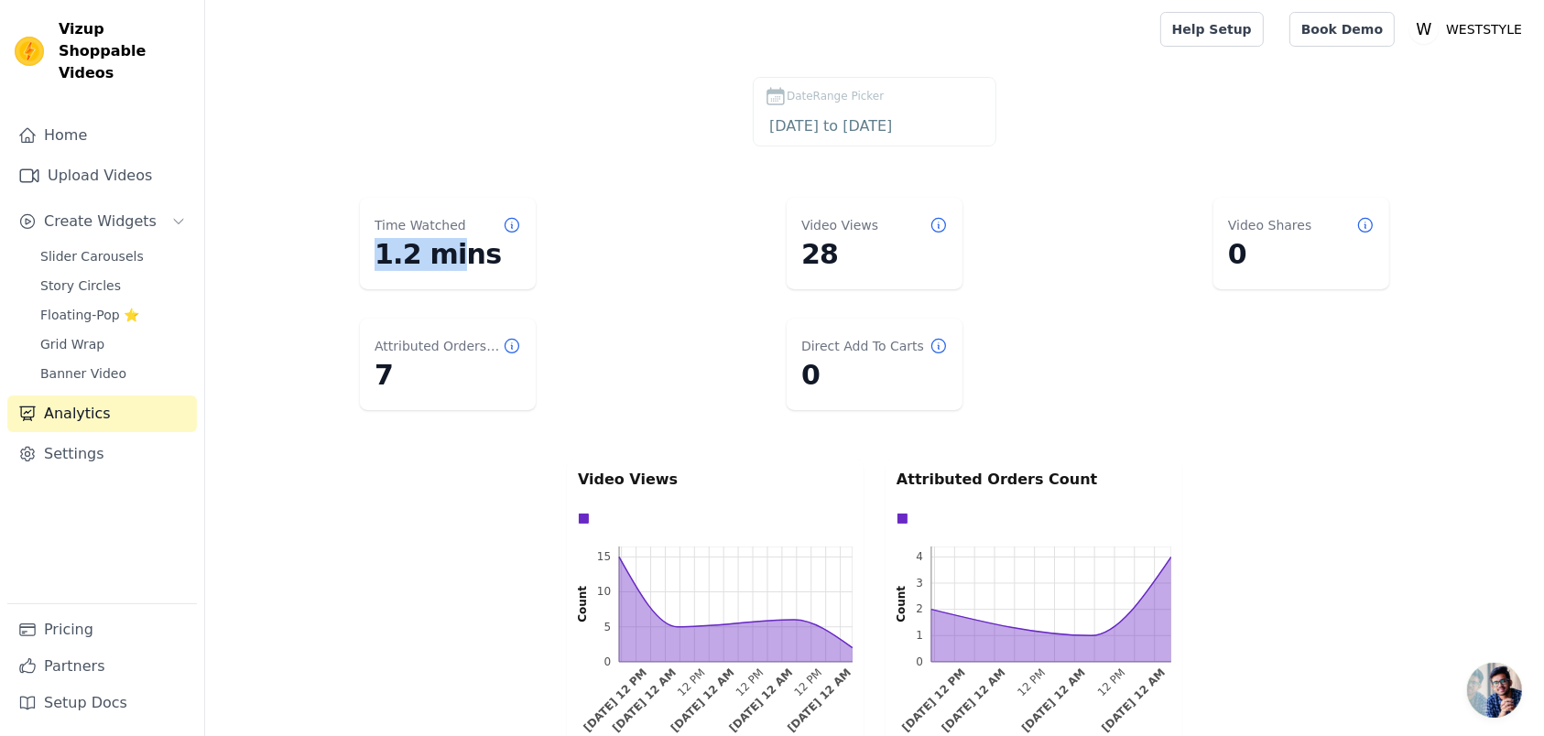
drag, startPoint x: 365, startPoint y: 244, endPoint x: 430, endPoint y: 248, distance: 65.2
click at [430, 248] on div "Time Watched 1.2 mins" at bounding box center [448, 244] width 176 height 92
click at [971, 238] on dl "Time Watched 1.2 mins Video Views 28 Video Shares 0 Attributed Orders Count 7 D…" at bounding box center [875, 303] width 1266 height 227
drag, startPoint x: 842, startPoint y: 238, endPoint x: 755, endPoint y: 238, distance: 87.9
click at [755, 238] on dl "Time Watched 1.2 mins Video Views 28 Video Shares 0 Attributed Orders Count 7 D…" at bounding box center [875, 303] width 1266 height 227
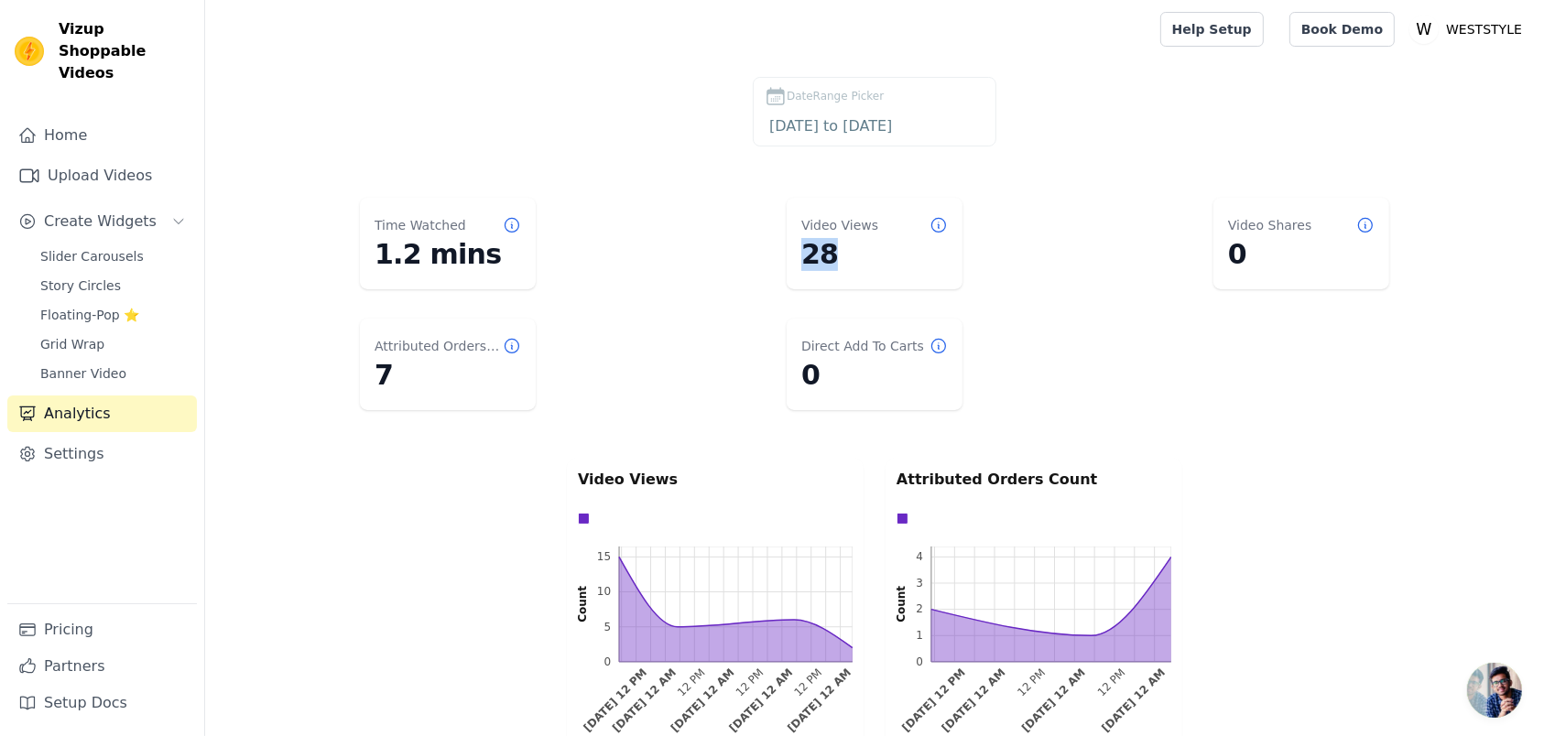
click at [801, 238] on dd "28" at bounding box center [874, 254] width 147 height 33
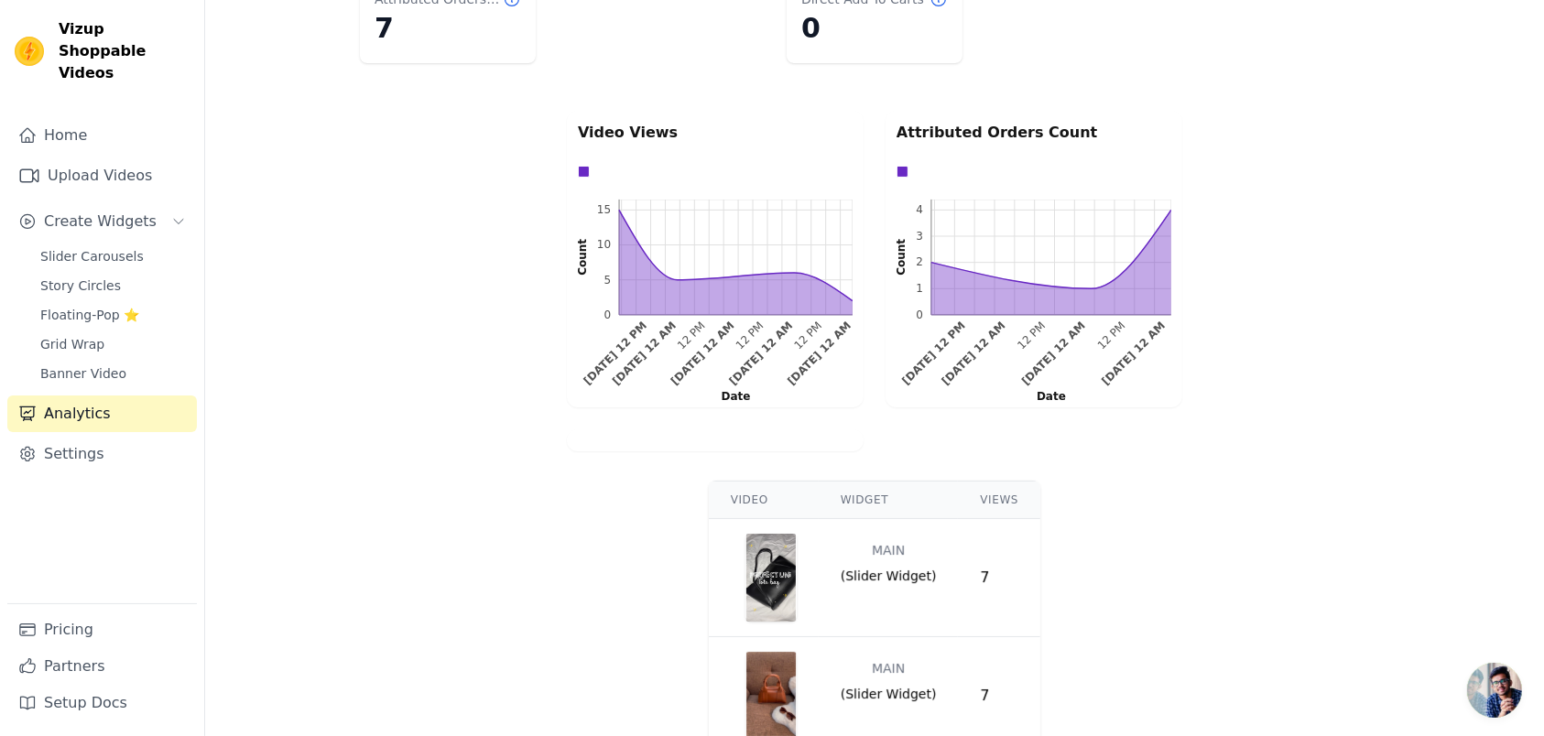
scroll to position [413, 0]
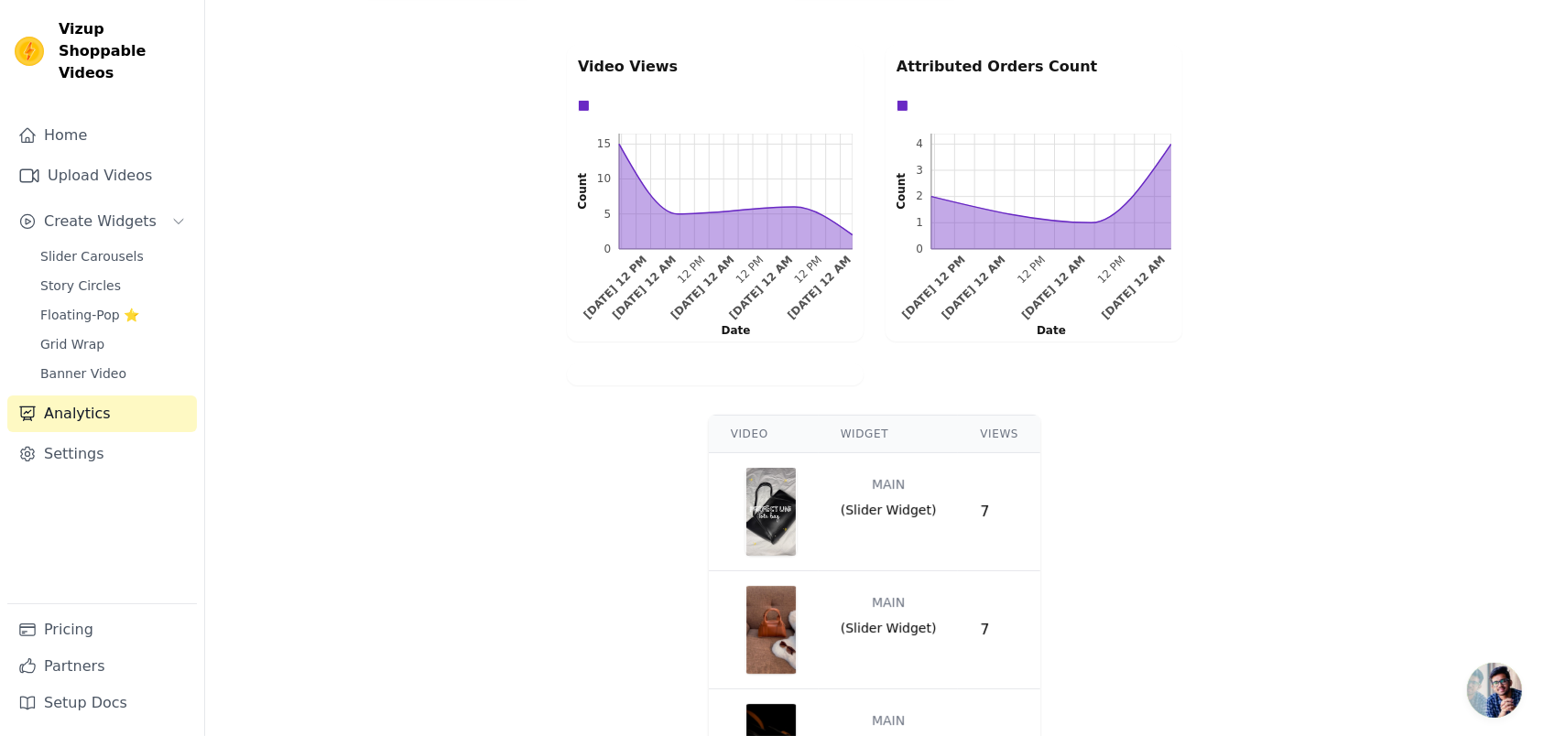
click at [768, 704] on img "button" at bounding box center [770, 748] width 51 height 88
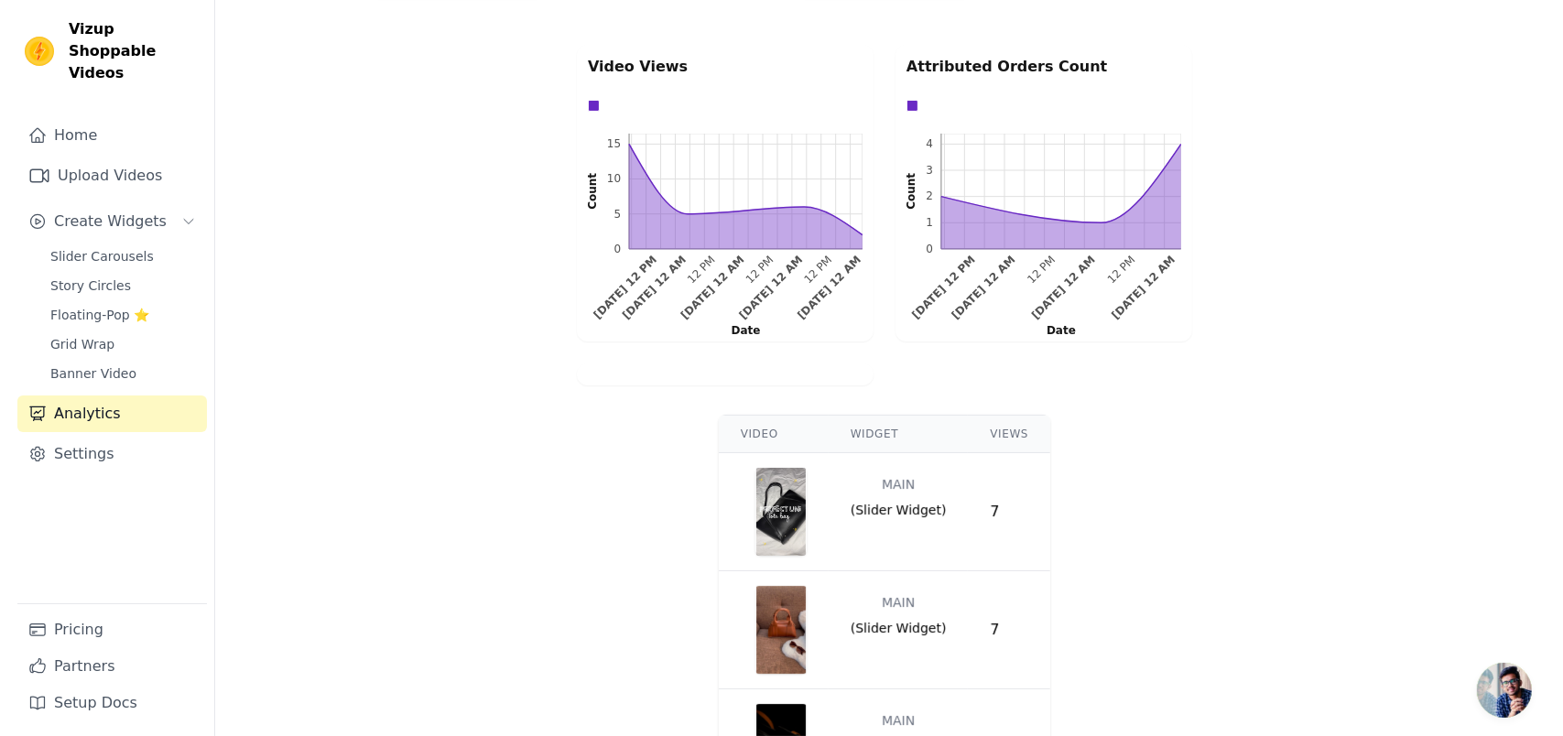
scroll to position [0, 0]
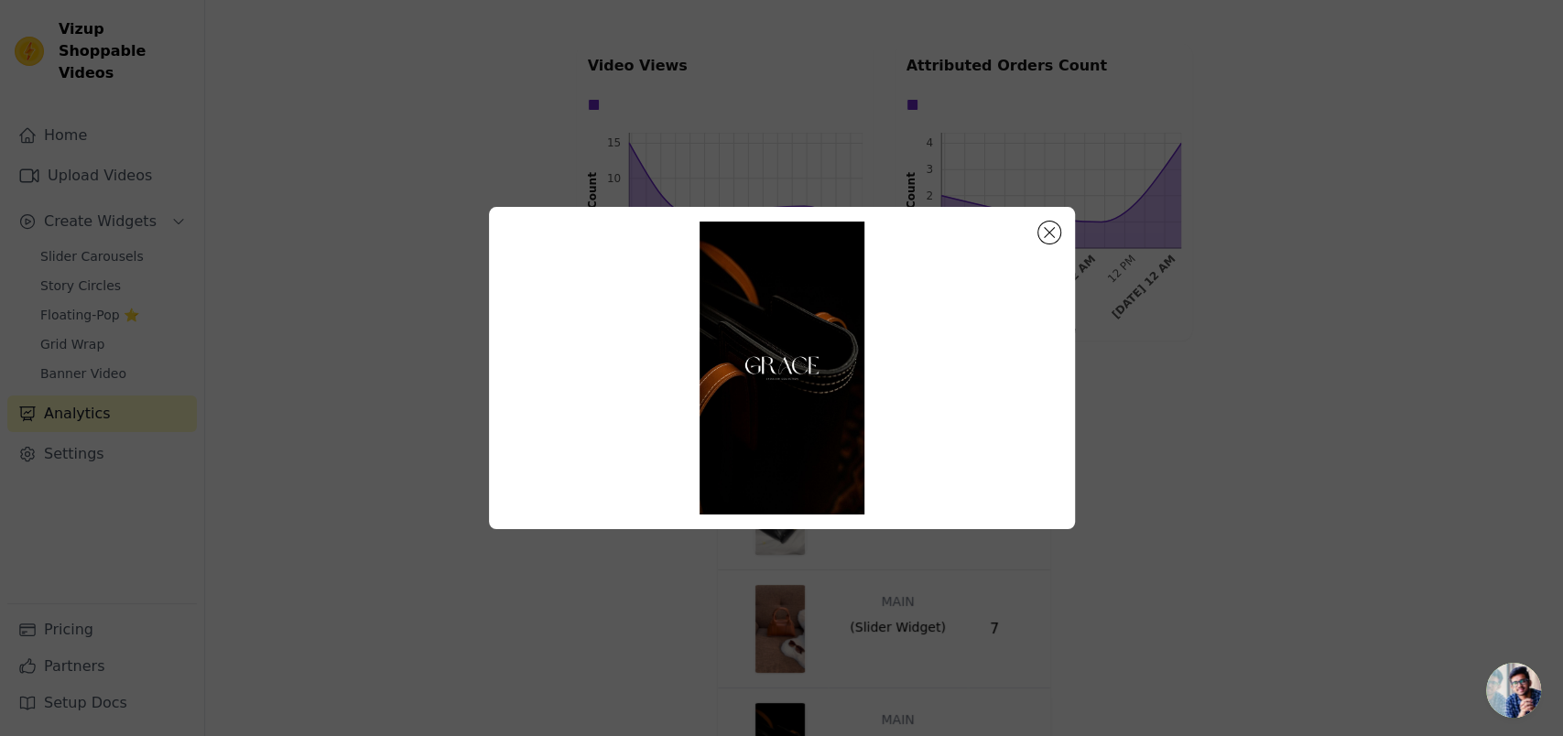
click at [798, 407] on video at bounding box center [782, 368] width 557 height 293
click at [1088, 411] on div at bounding box center [781, 368] width 1505 height 381
